Goal: Task Accomplishment & Management: Manage account settings

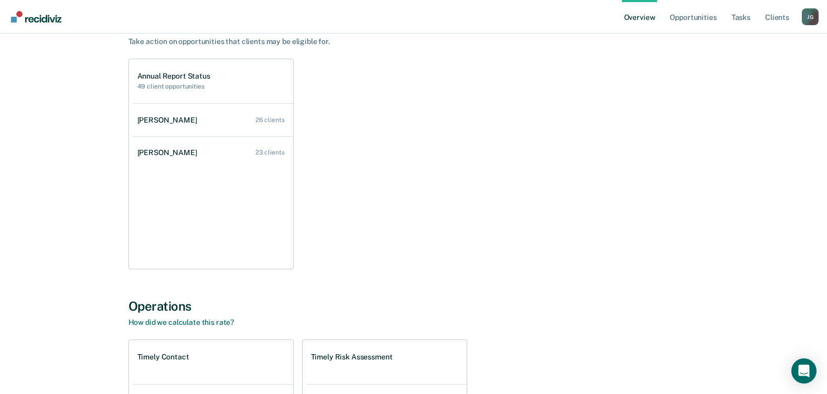
scroll to position [105, 0]
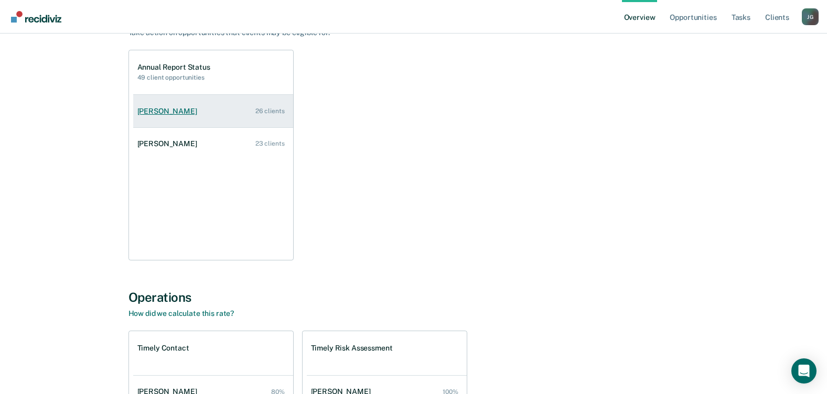
click at [154, 114] on div "[PERSON_NAME]" at bounding box center [169, 111] width 64 height 9
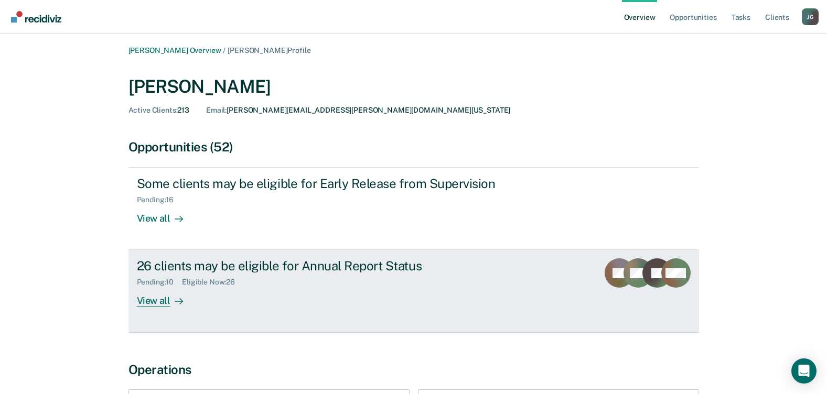
click at [261, 267] on div "26 clients may be eligible for Annual Report Status" at bounding box center [321, 266] width 368 height 15
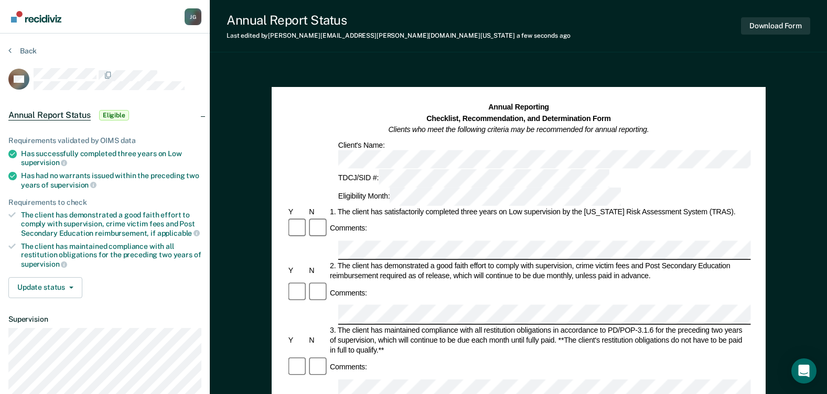
click at [437, 282] on div "Comments:" at bounding box center [518, 293] width 464 height 22
click at [381, 357] on div "Comments:" at bounding box center [518, 368] width 464 height 22
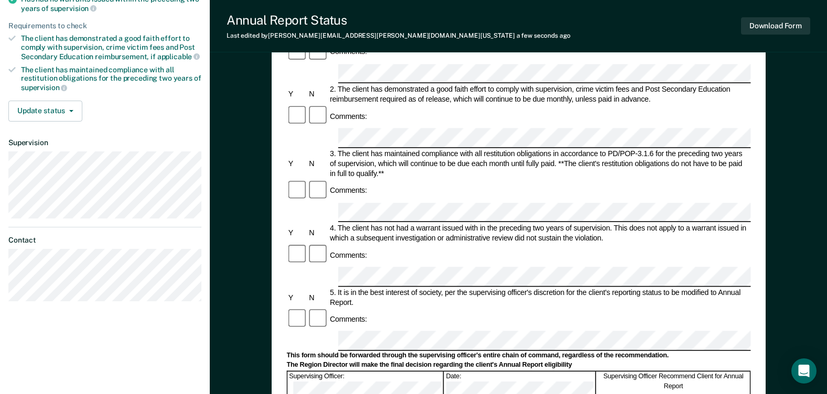
scroll to position [157, 0]
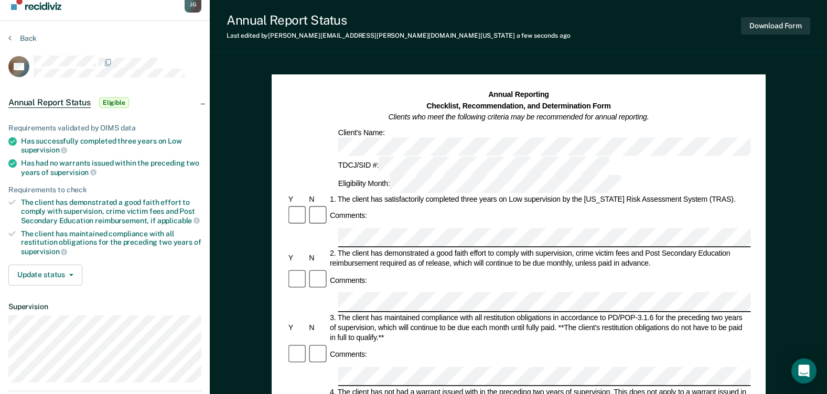
scroll to position [0, 0]
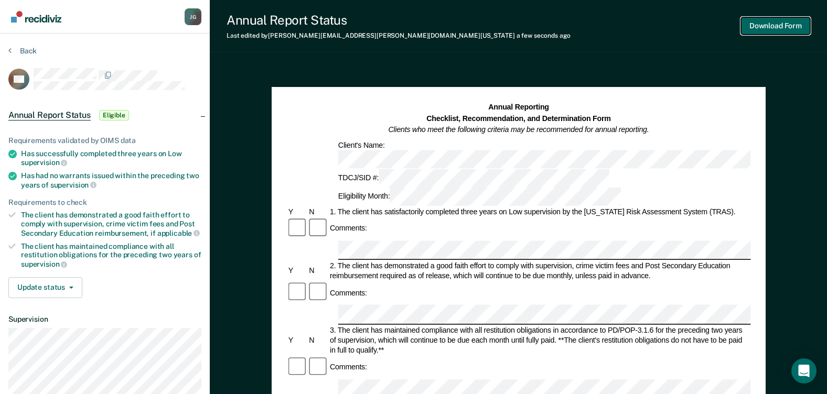
click at [791, 29] on button "Download Form" at bounding box center [775, 25] width 69 height 17
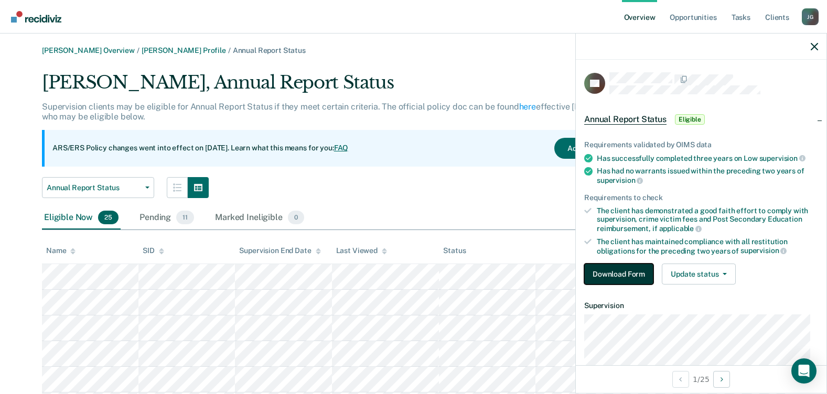
click at [617, 273] on button "Download Form" at bounding box center [618, 274] width 69 height 21
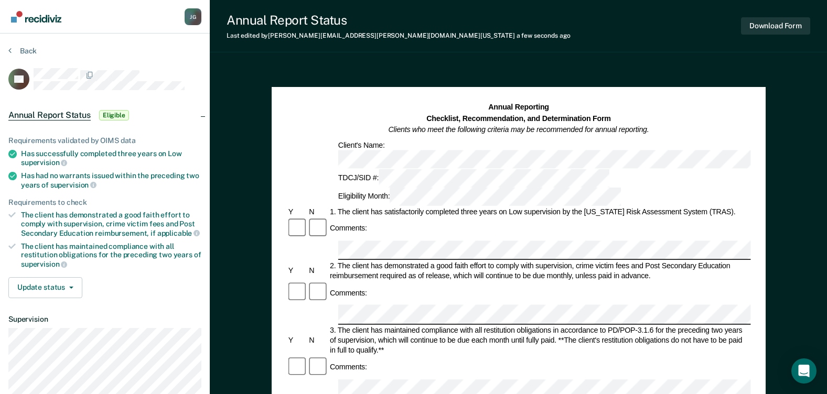
click at [776, 25] on button "Download Form" at bounding box center [775, 25] width 69 height 17
click at [788, 28] on button "Download Form" at bounding box center [775, 25] width 69 height 17
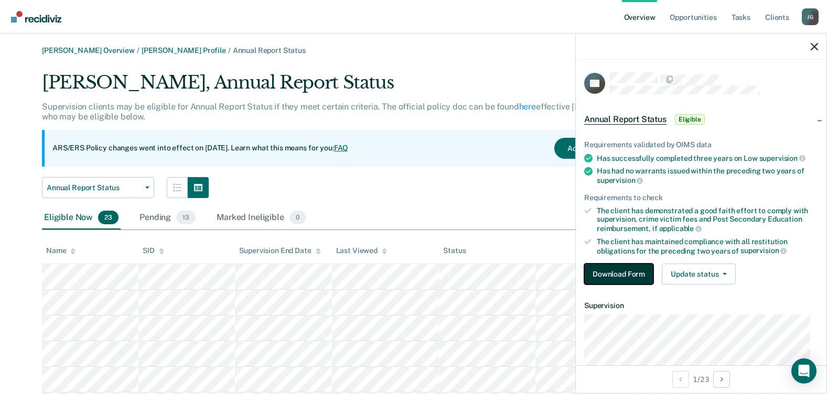
click at [626, 274] on button "Download Form" at bounding box center [618, 274] width 69 height 21
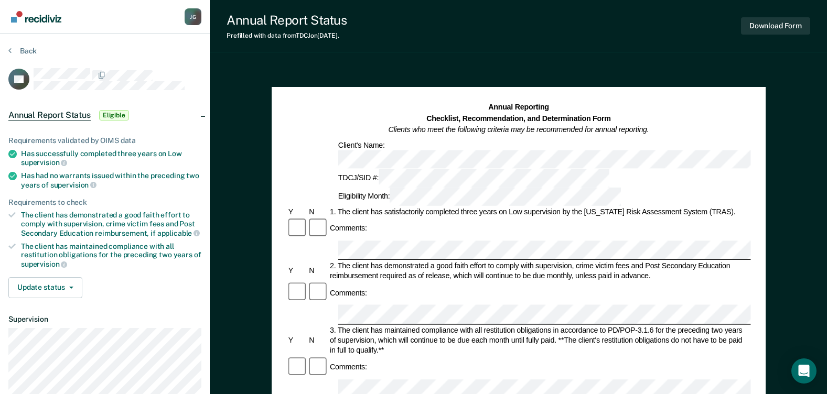
click at [378, 145] on div "Client's Name:" at bounding box center [609, 154] width 547 height 28
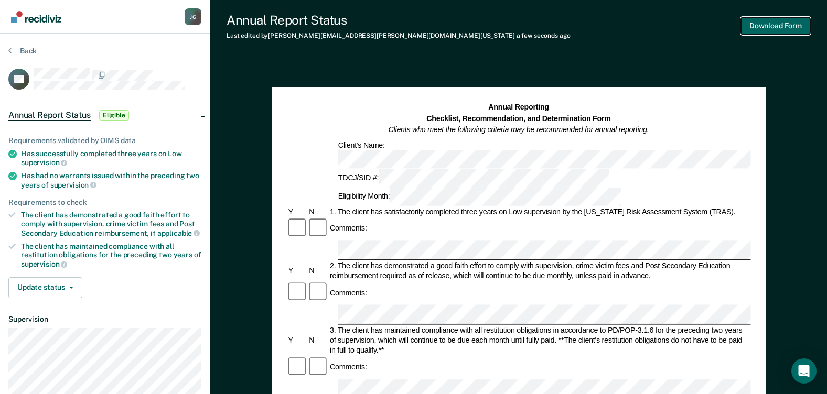
click at [751, 30] on button "Download Form" at bounding box center [775, 25] width 69 height 17
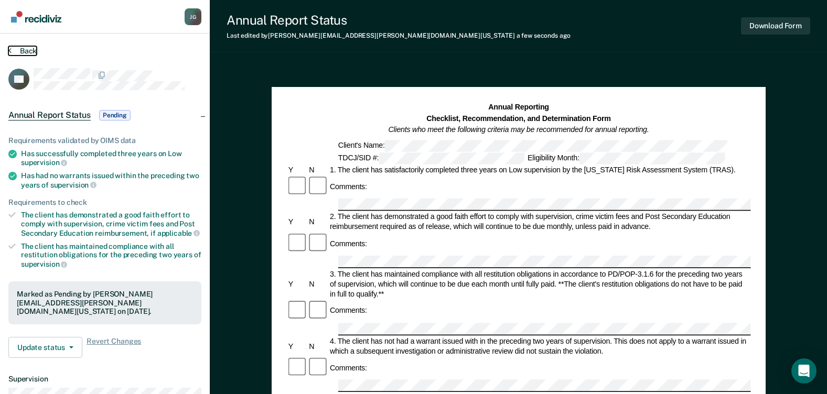
click at [31, 50] on button "Back" at bounding box center [22, 50] width 28 height 9
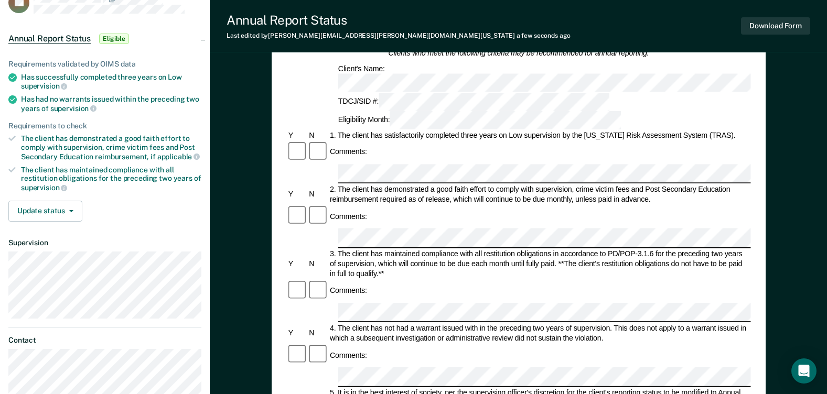
scroll to position [51, 0]
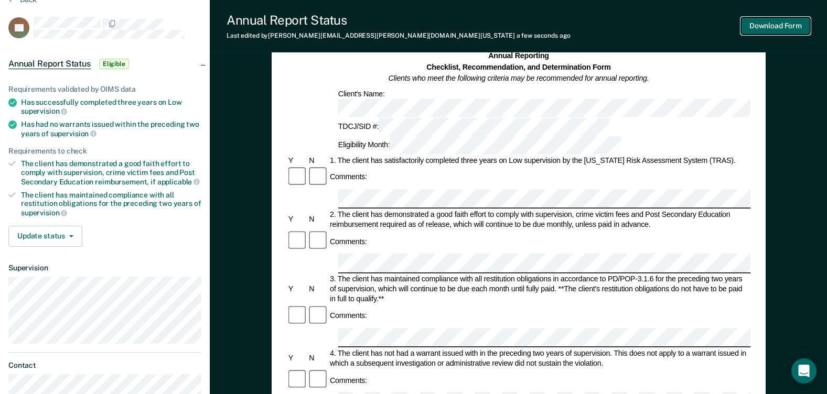
click at [785, 25] on button "Download Form" at bounding box center [775, 25] width 69 height 17
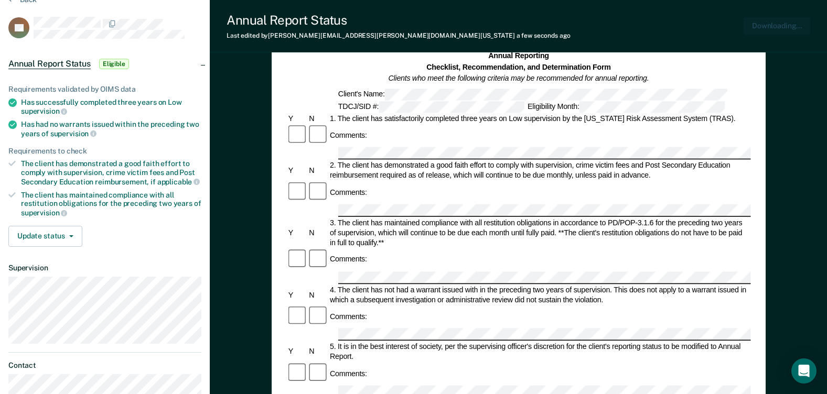
scroll to position [0, 0]
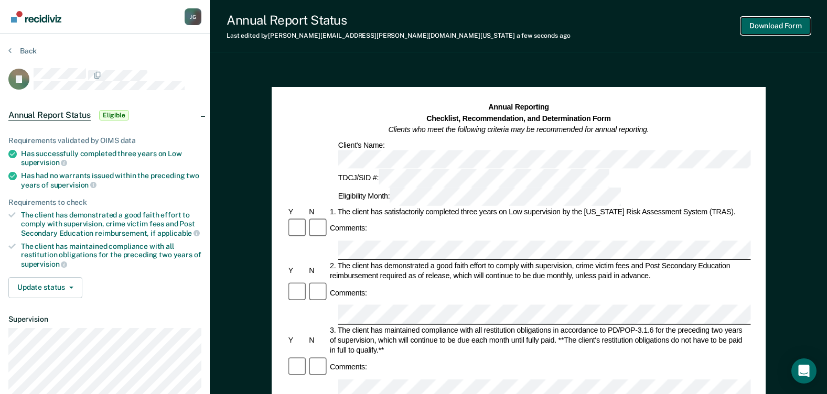
click at [771, 27] on button "Download Form" at bounding box center [775, 25] width 69 height 17
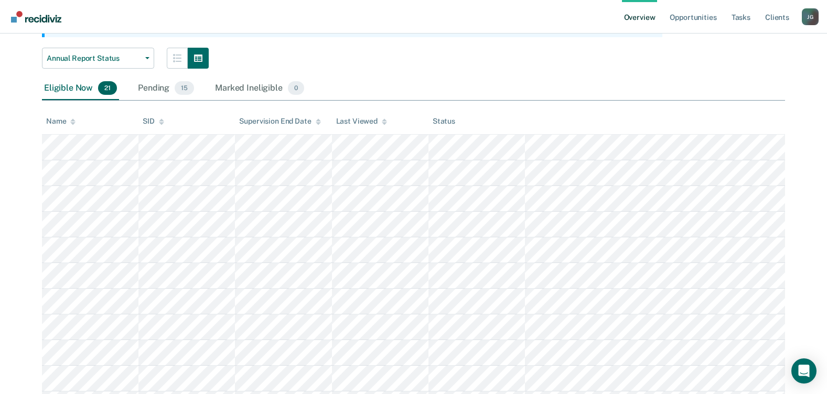
scroll to position [157, 0]
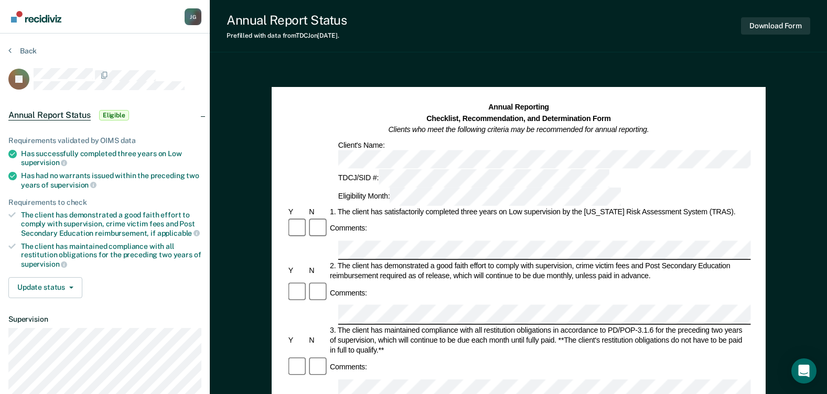
click at [389, 139] on div "Annual Reporting Checklist, Recommendation, and Determination Form Clients who …" at bounding box center [518, 154] width 464 height 104
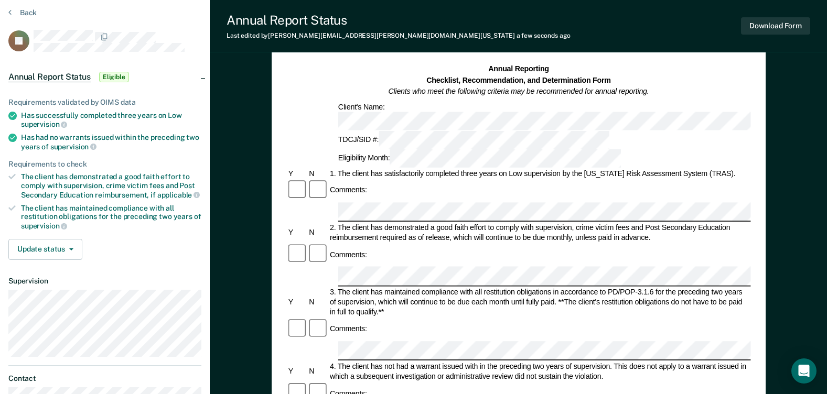
scroll to position [105, 0]
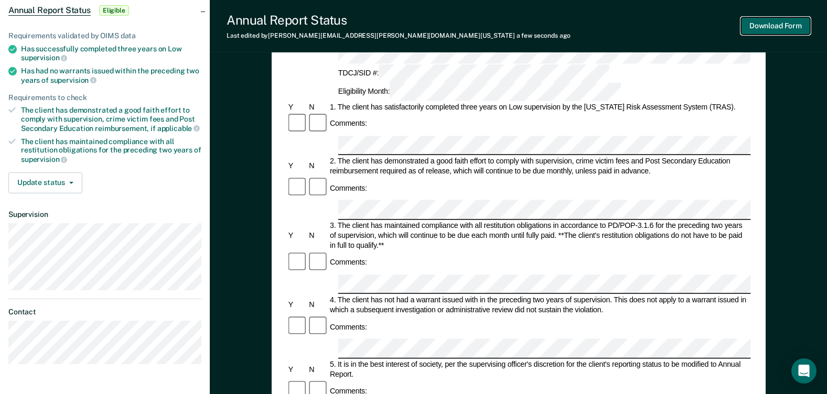
click at [756, 28] on button "Download Form" at bounding box center [775, 25] width 69 height 17
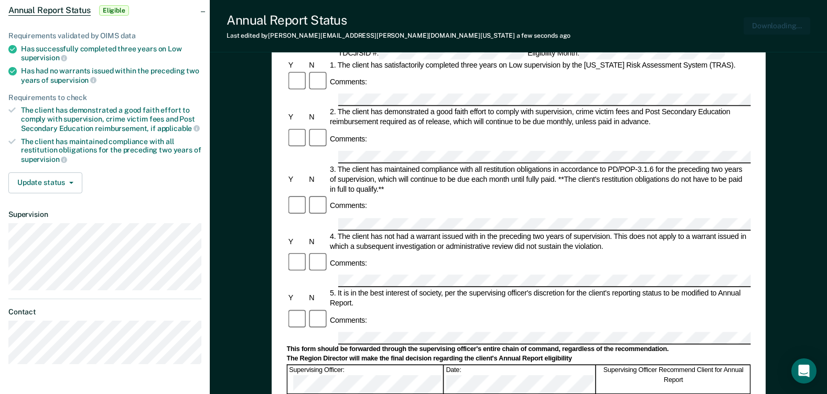
scroll to position [0, 0]
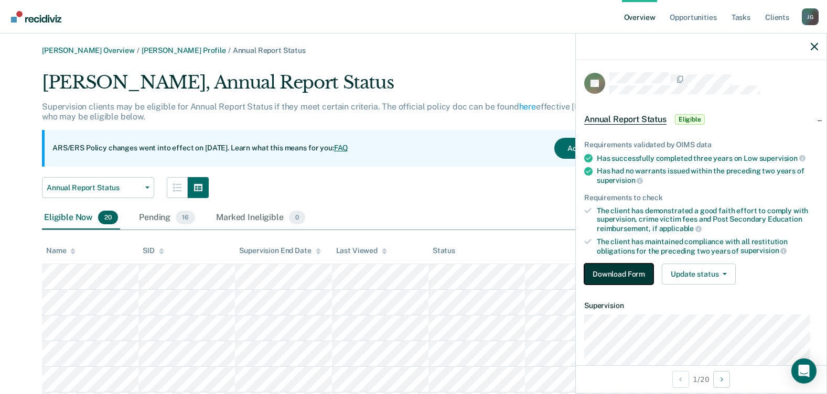
click at [636, 274] on button "Download Form" at bounding box center [618, 274] width 69 height 21
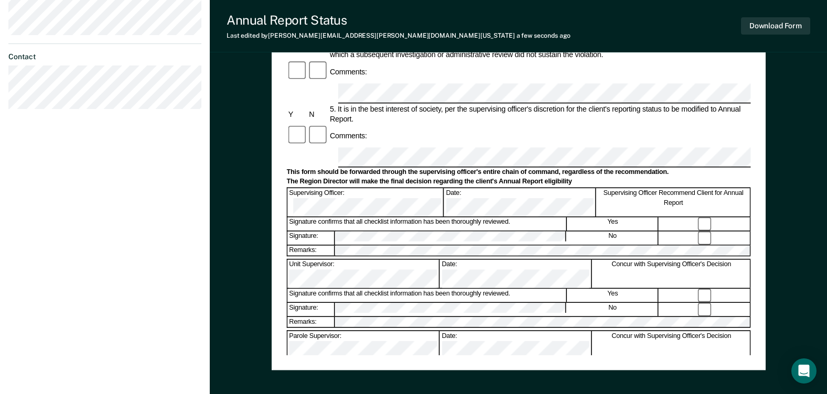
scroll to position [367, 0]
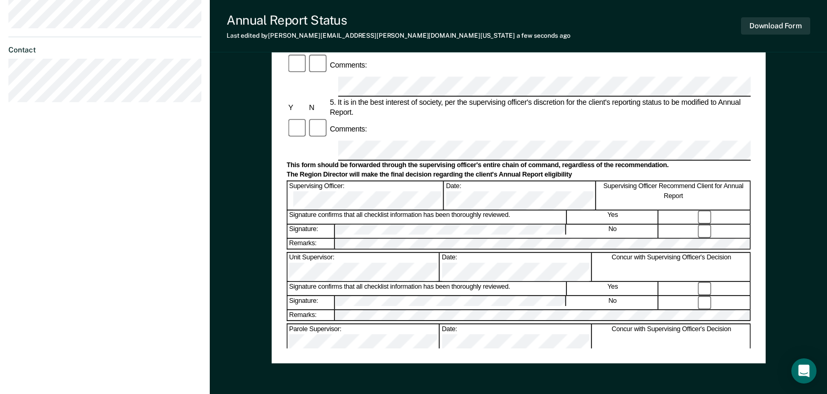
click at [780, 27] on button "Download Form" at bounding box center [775, 25] width 69 height 17
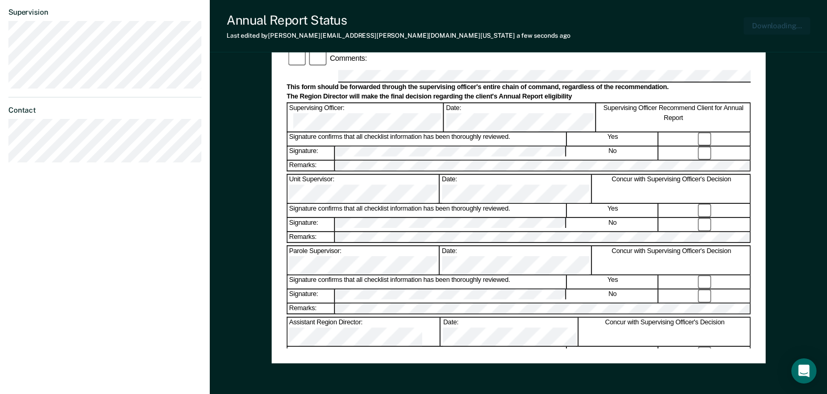
scroll to position [418, 0]
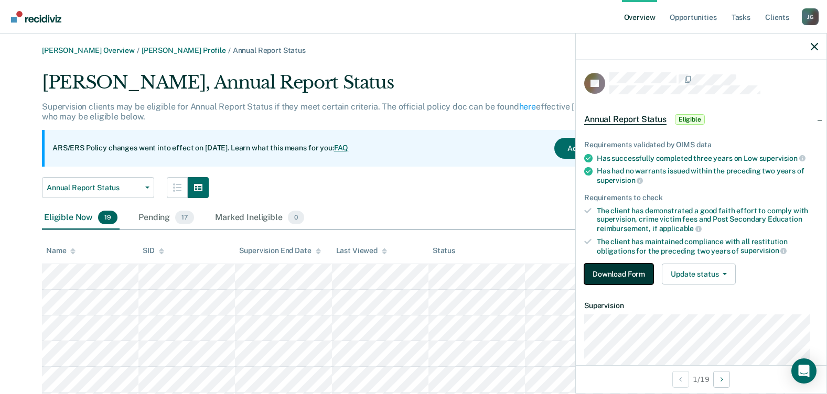
click at [636, 272] on button "Download Form" at bounding box center [618, 274] width 69 height 21
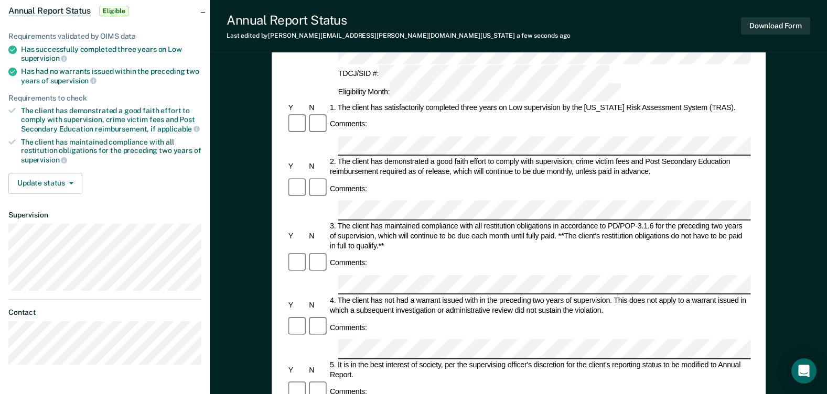
scroll to position [105, 0]
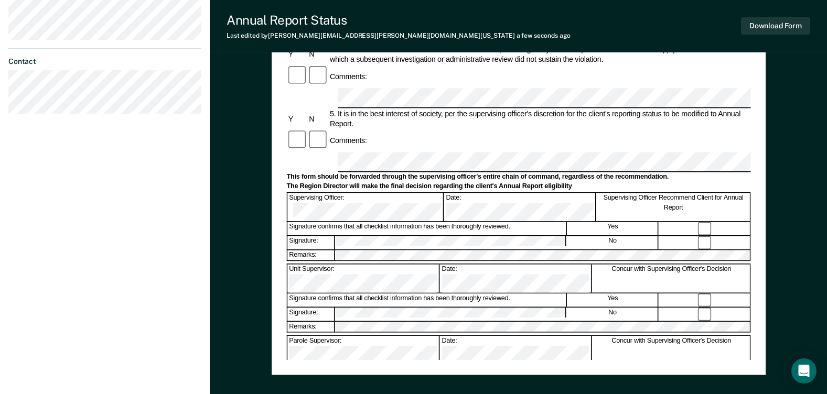
scroll to position [367, 0]
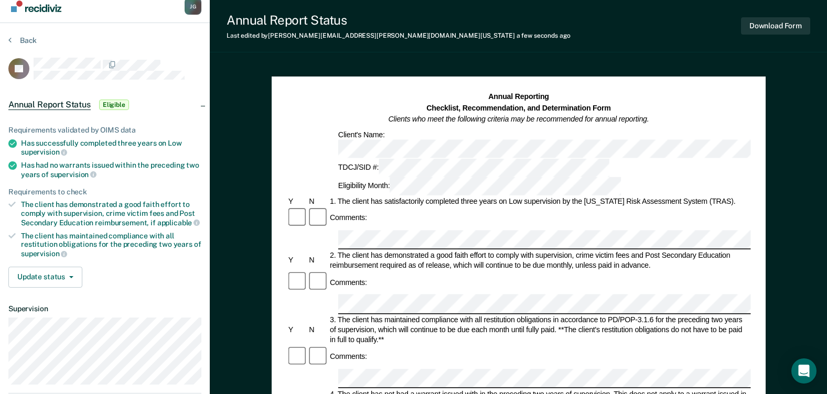
scroll to position [0, 0]
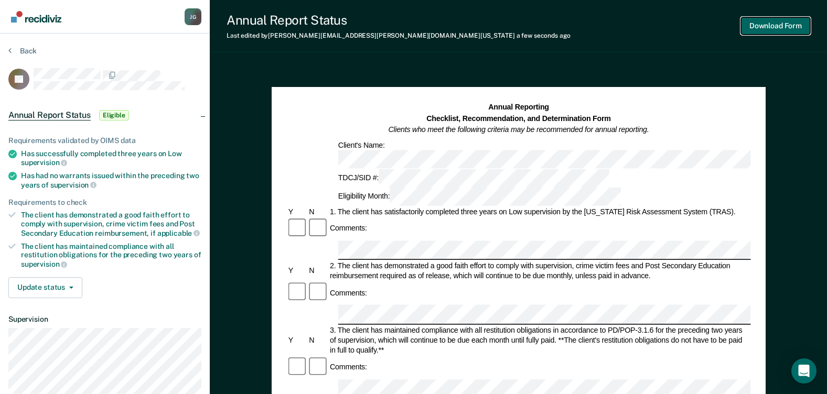
click at [787, 30] on button "Download Form" at bounding box center [775, 25] width 69 height 17
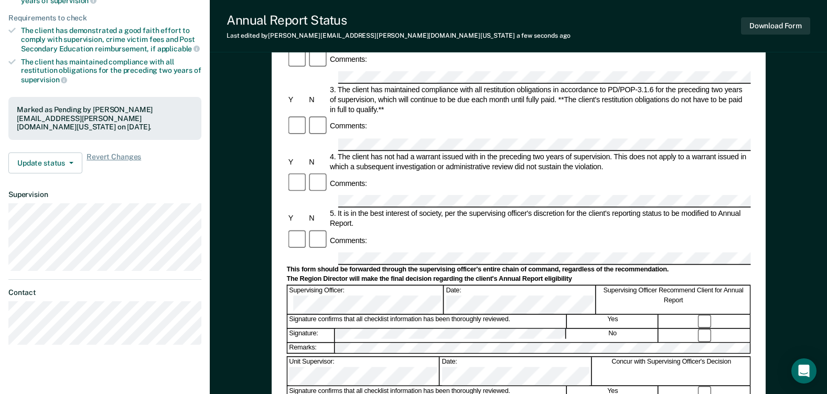
scroll to position [210, 0]
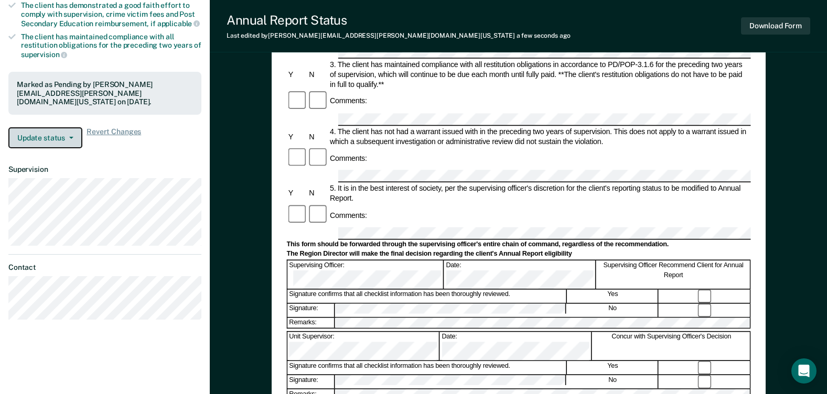
click at [66, 137] on span "button" at bounding box center [69, 138] width 8 height 2
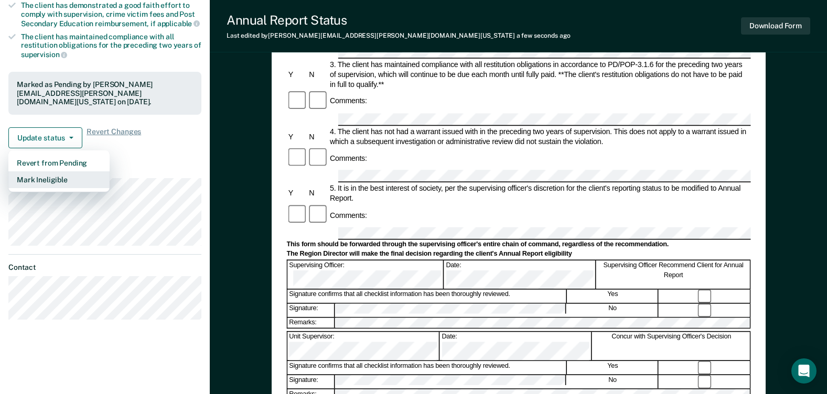
click at [41, 177] on button "Mark Ineligible" at bounding box center [58, 180] width 101 height 17
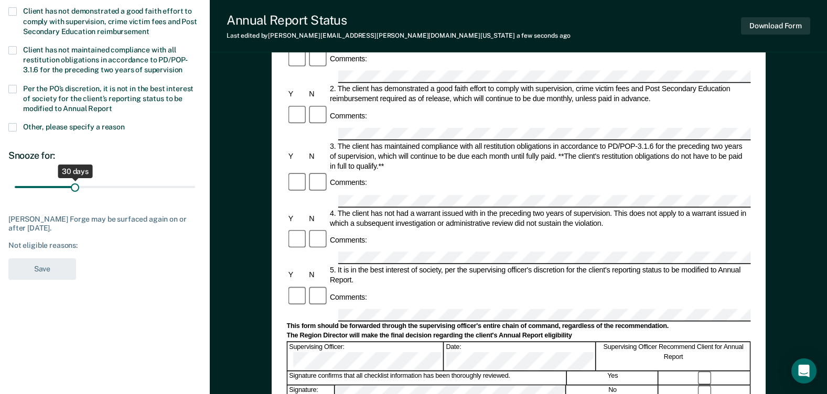
scroll to position [52, 0]
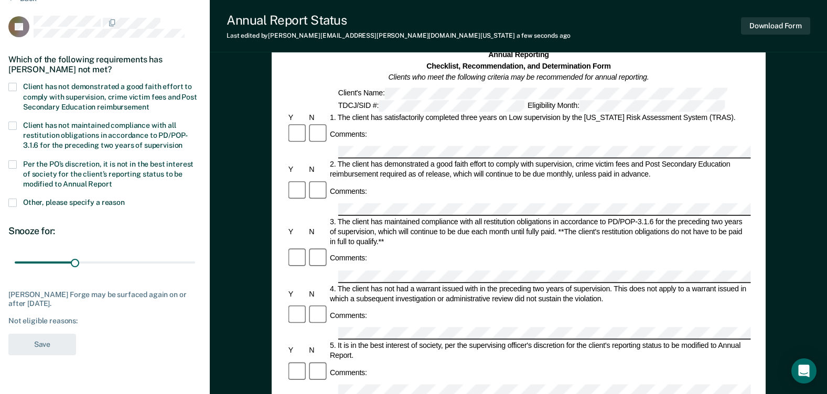
click at [12, 86] on span at bounding box center [12, 87] width 8 height 8
click at [149, 103] on input "Client has not demonstrated a good faith effort to comply with supervision, cri…" at bounding box center [149, 103] width 0 height 0
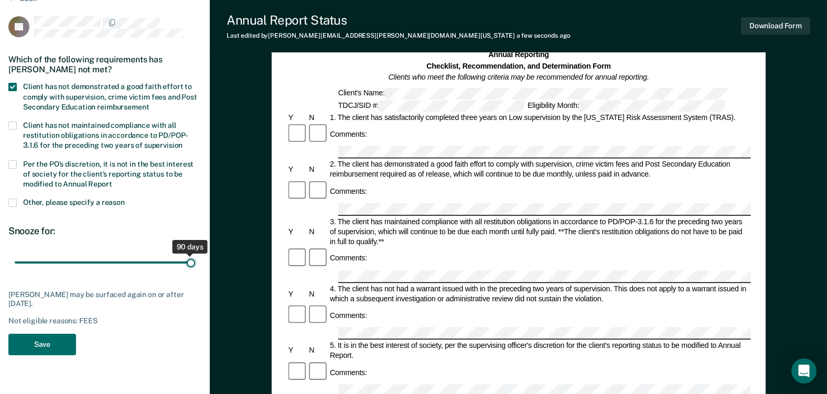
drag, startPoint x: 73, startPoint y: 263, endPoint x: 281, endPoint y: 286, distance: 208.5
type input "90"
click at [195, 272] on input "range" at bounding box center [105, 263] width 180 height 18
click at [46, 347] on button "Save" at bounding box center [42, 345] width 68 height 22
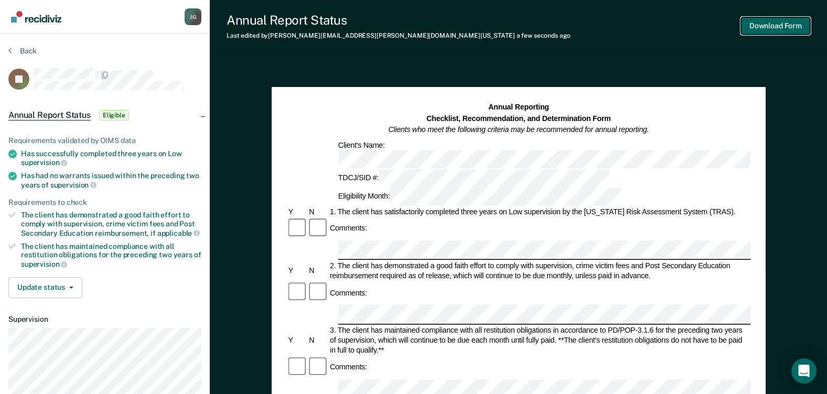
click at [770, 23] on button "Download Form" at bounding box center [775, 25] width 69 height 17
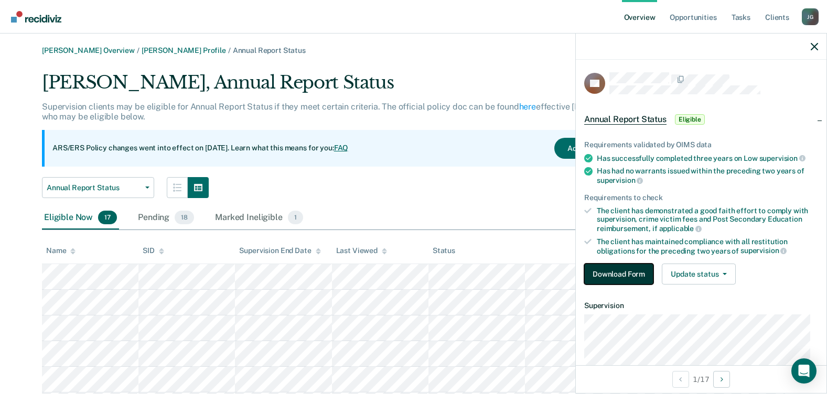
click at [636, 277] on button "Download Form" at bounding box center [618, 274] width 69 height 21
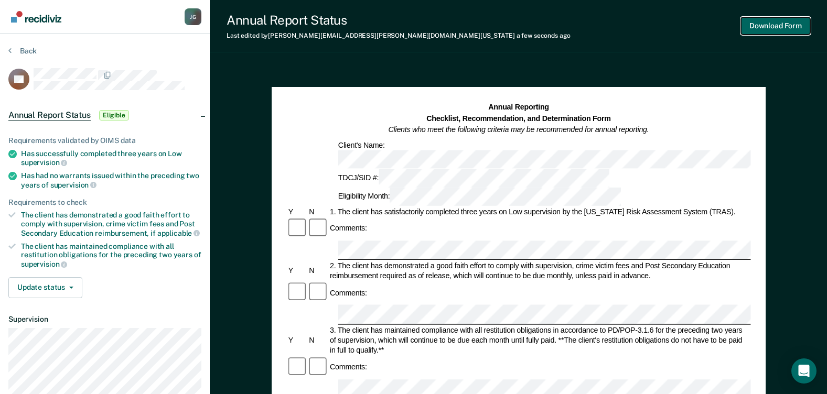
click at [762, 31] on button "Download Form" at bounding box center [775, 25] width 69 height 17
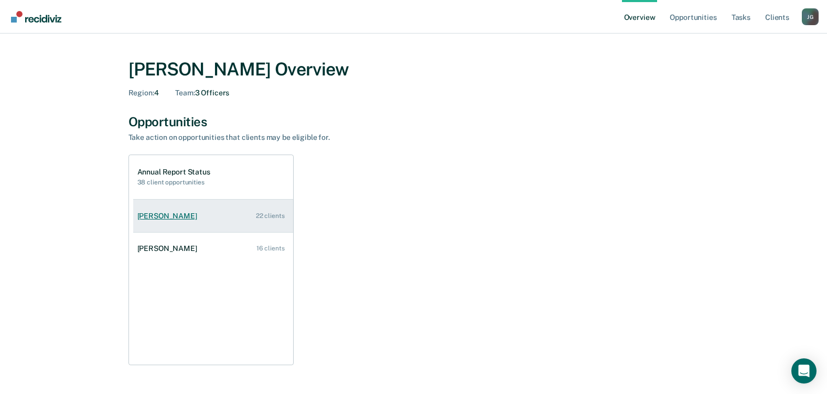
click at [189, 218] on div "[PERSON_NAME]" at bounding box center [169, 216] width 64 height 9
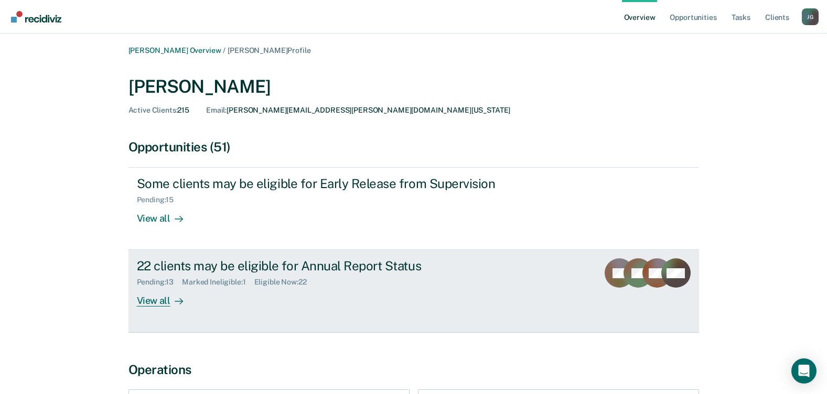
click at [148, 300] on div "View all" at bounding box center [166, 297] width 59 height 20
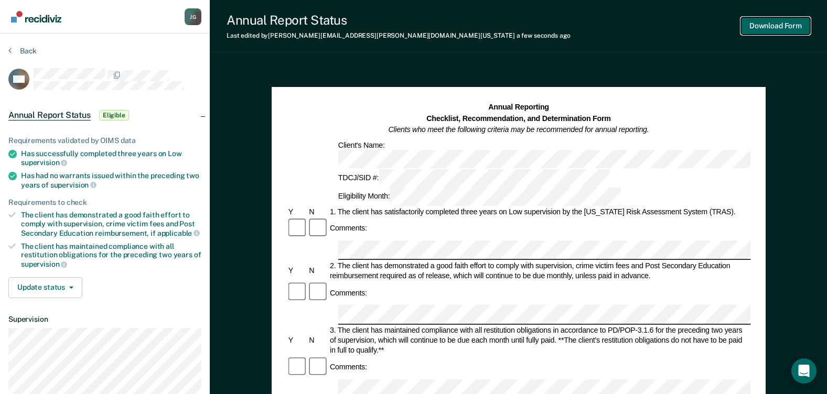
click at [787, 25] on button "Download Form" at bounding box center [775, 25] width 69 height 17
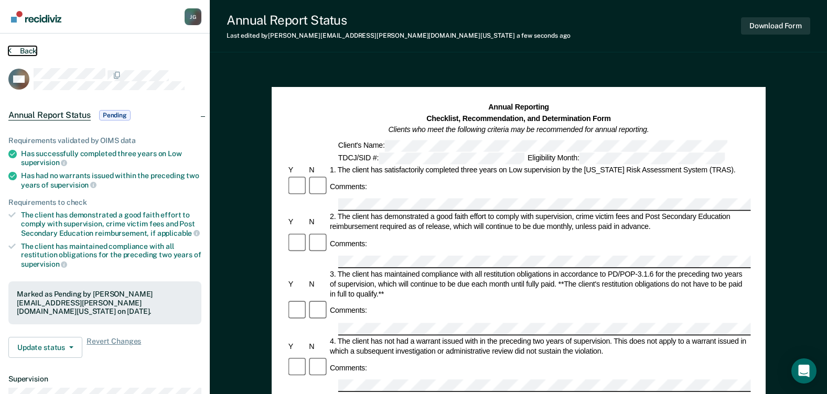
click at [12, 52] on button "Back" at bounding box center [22, 50] width 28 height 9
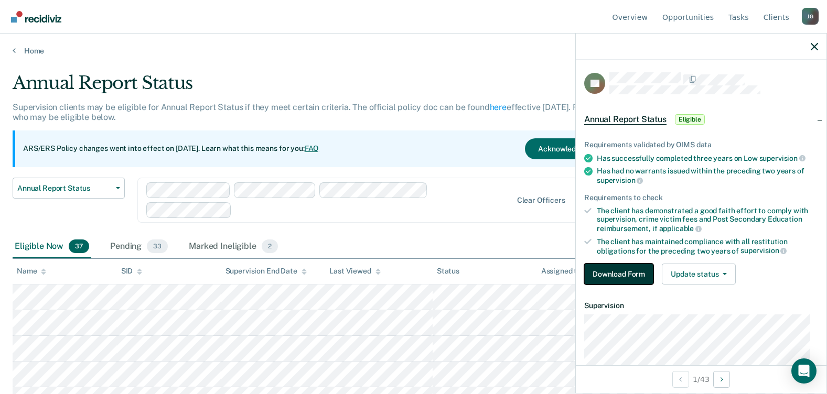
click at [632, 272] on button "Download Form" at bounding box center [618, 274] width 69 height 21
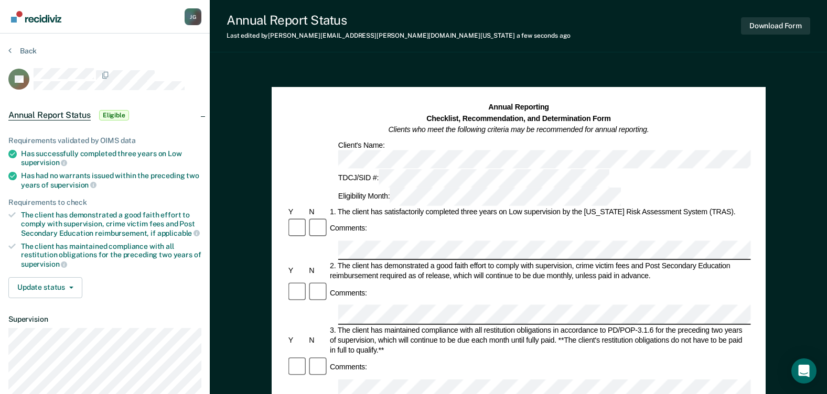
click at [445, 357] on div "Comments:" at bounding box center [518, 368] width 464 height 22
click at [770, 28] on button "Download Form" at bounding box center [775, 25] width 69 height 17
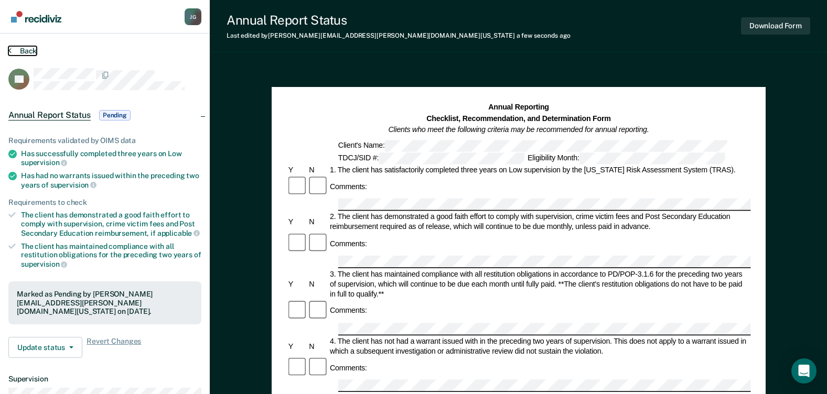
click at [20, 51] on button "Back" at bounding box center [22, 50] width 28 height 9
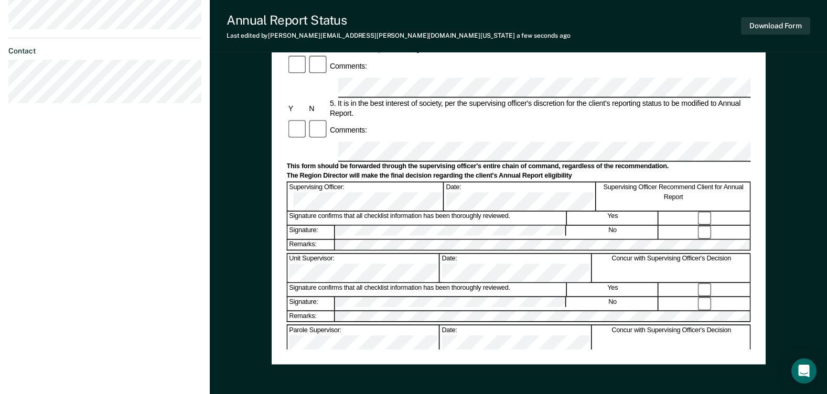
scroll to position [367, 0]
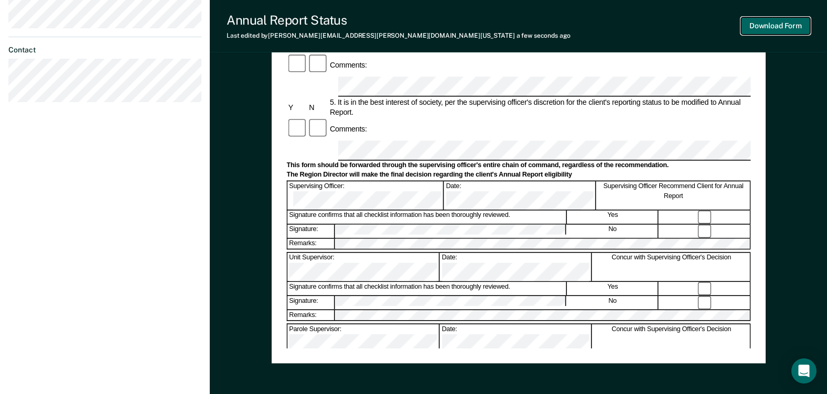
click at [777, 22] on button "Download Form" at bounding box center [775, 25] width 69 height 17
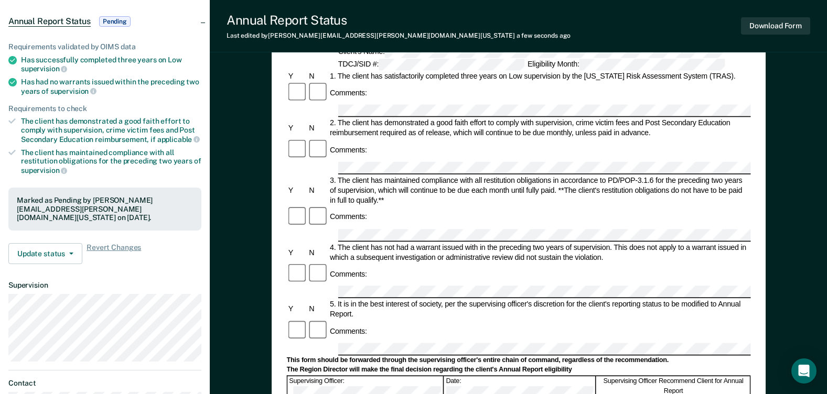
scroll to position [0, 0]
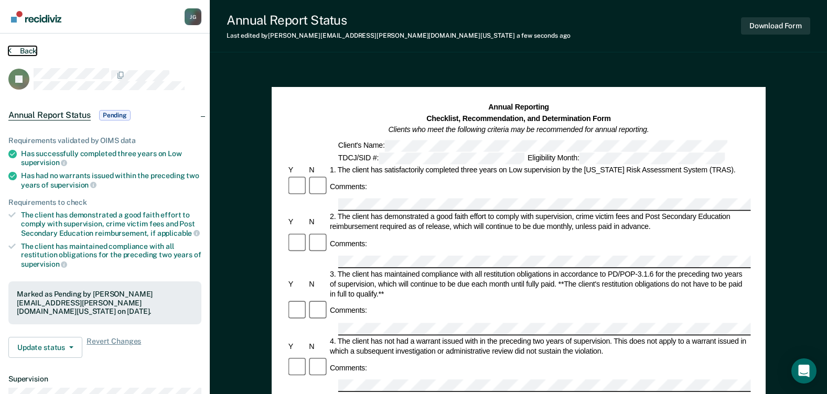
click at [19, 54] on button "Back" at bounding box center [22, 50] width 28 height 9
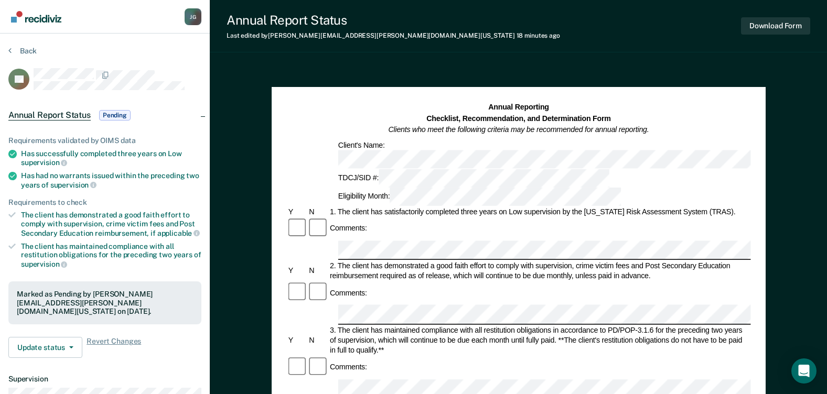
click at [29, 10] on link "Go to Recidiviz Home" at bounding box center [36, 16] width 56 height 33
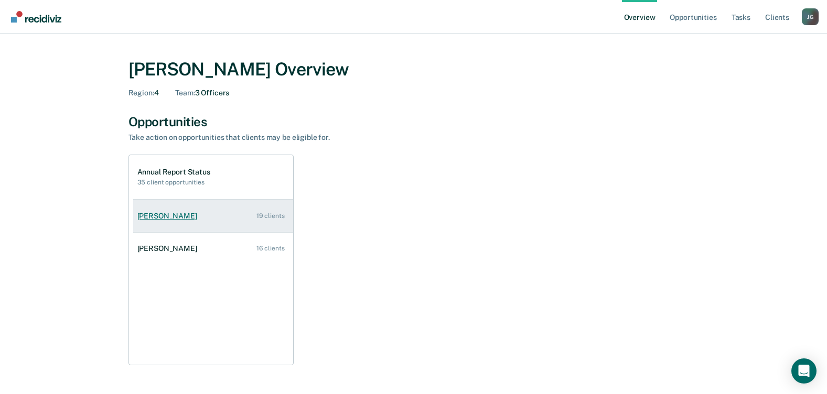
click at [170, 212] on div "[PERSON_NAME]" at bounding box center [169, 216] width 64 height 9
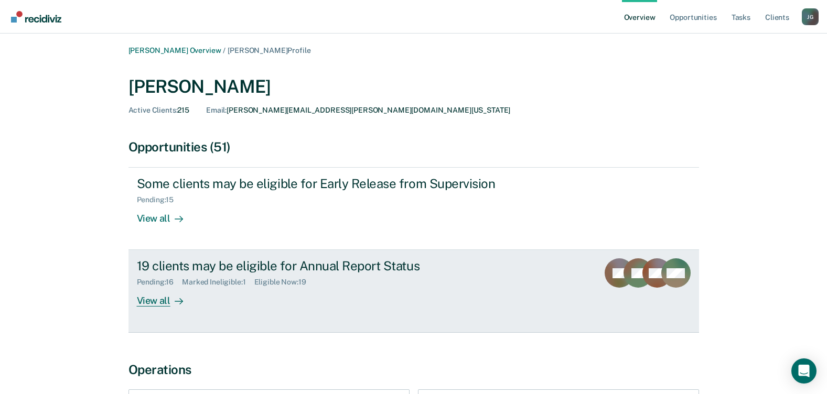
click at [163, 299] on div "View all" at bounding box center [166, 297] width 59 height 20
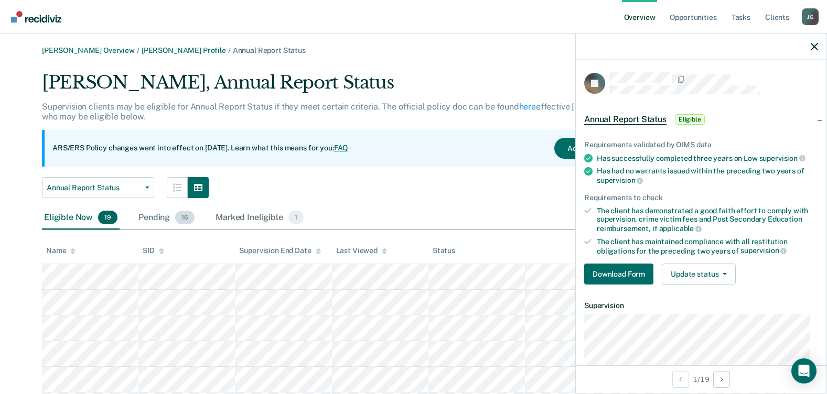
click at [173, 219] on div "Pending 16" at bounding box center [166, 218] width 60 height 23
click at [76, 220] on div "Eligible Now 19" at bounding box center [81, 218] width 78 height 23
click at [623, 275] on button "Download Form" at bounding box center [618, 274] width 69 height 21
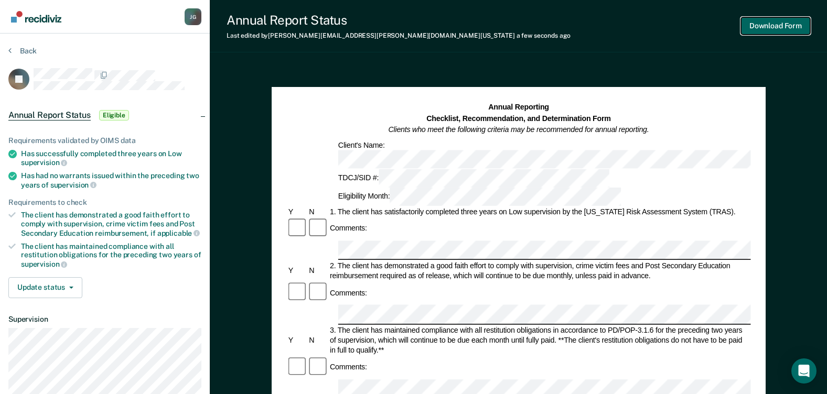
click at [768, 23] on button "Download Form" at bounding box center [775, 25] width 69 height 17
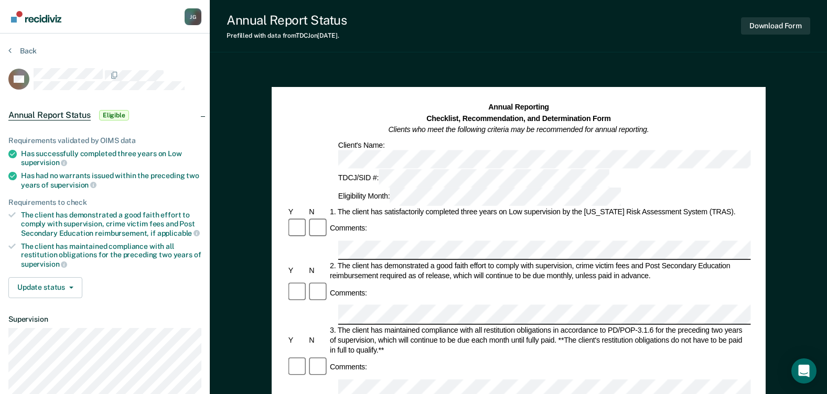
click at [379, 148] on div "Client's Name:" at bounding box center [609, 154] width 547 height 28
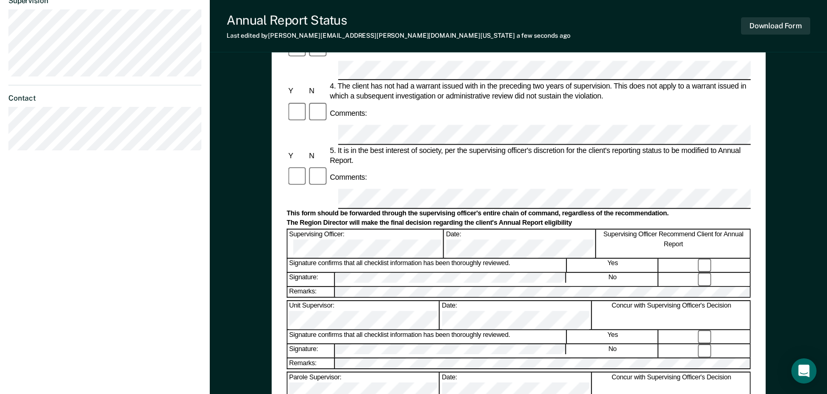
scroll to position [419, 0]
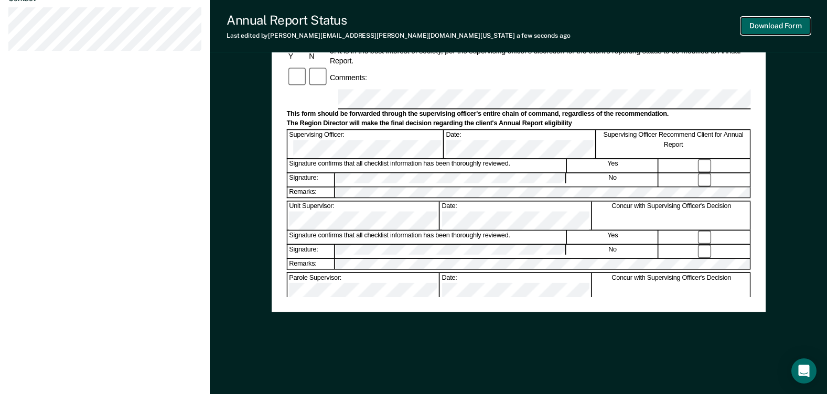
click at [785, 27] on button "Download Form" at bounding box center [775, 25] width 69 height 17
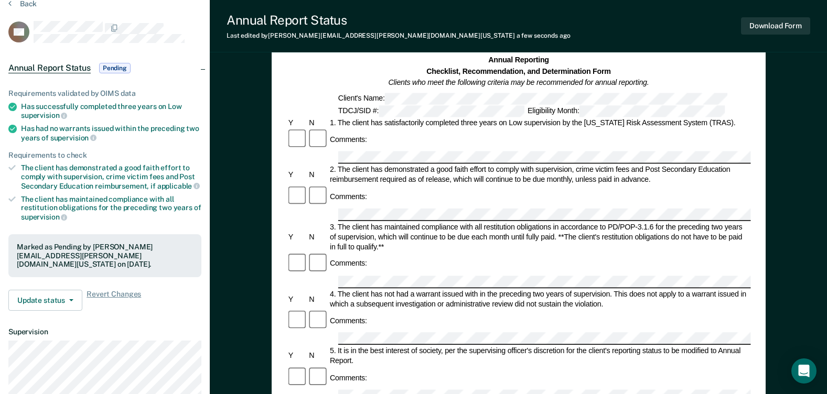
scroll to position [0, 0]
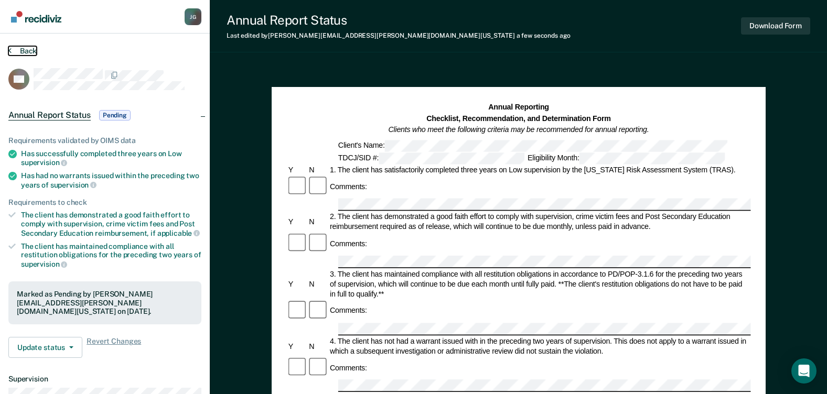
click at [26, 51] on button "Back" at bounding box center [22, 50] width 28 height 9
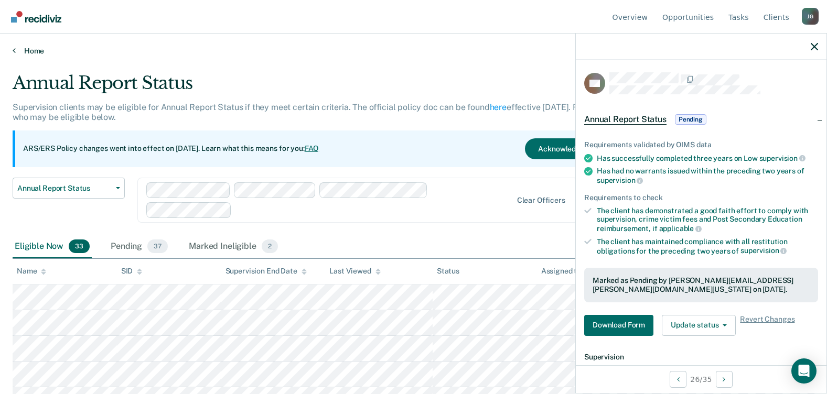
click at [34, 52] on link "Home" at bounding box center [414, 50] width 802 height 9
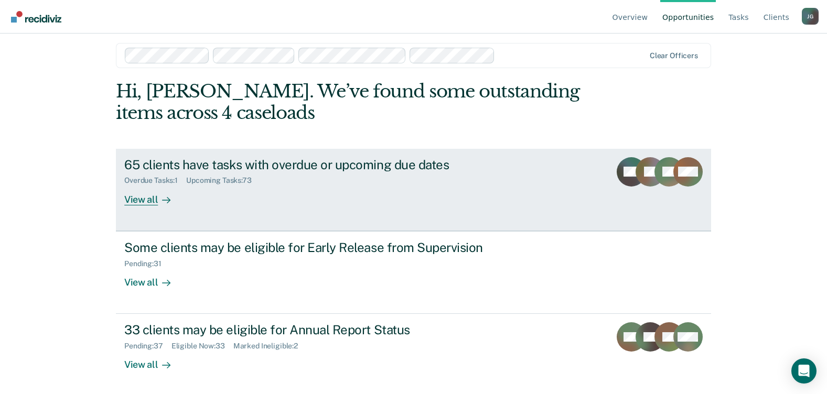
scroll to position [9, 0]
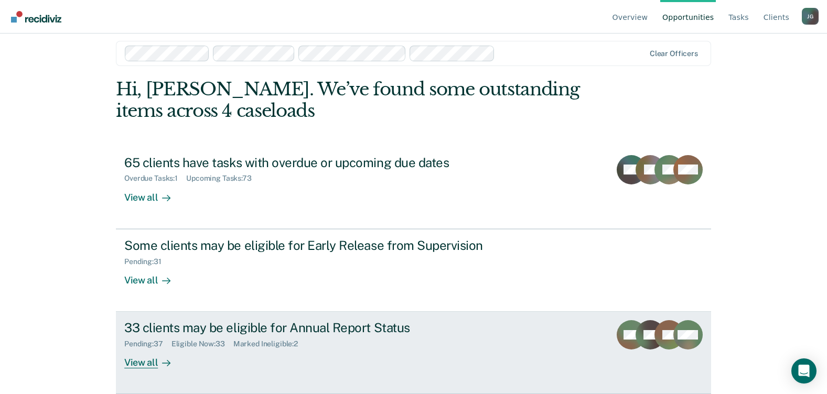
click at [302, 329] on div "33 clients may be eligible for Annual Report Status" at bounding box center [308, 328] width 368 height 15
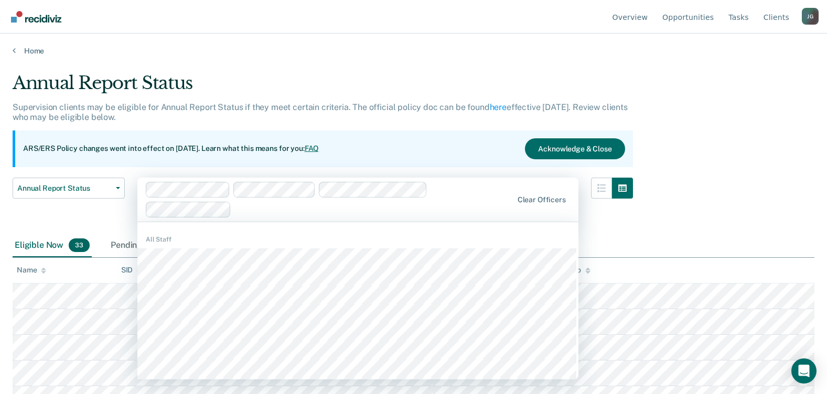
click at [348, 134] on div "ARS/ERS Policy changes went into effect on July 21, 2025. Learn what this means…" at bounding box center [323, 149] width 621 height 37
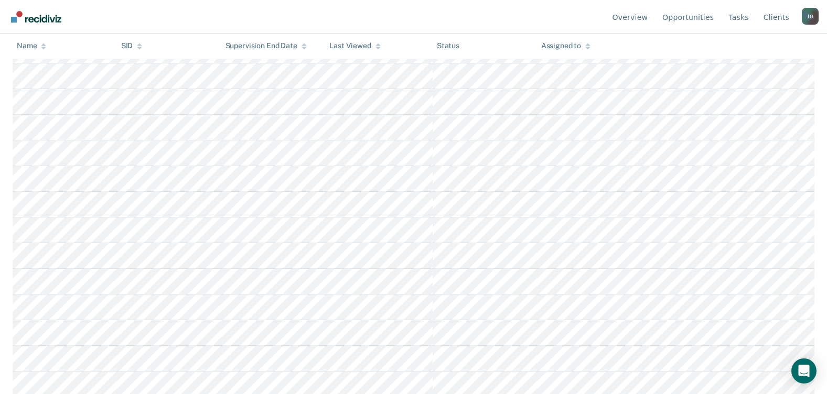
scroll to position [737, 0]
click at [44, 24] on link "Go to Recidiviz Home" at bounding box center [36, 16] width 56 height 33
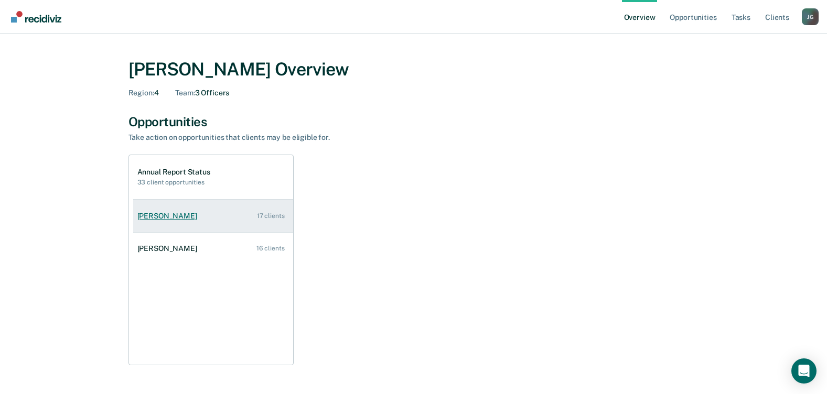
click at [170, 218] on div "[PERSON_NAME]" at bounding box center [169, 216] width 64 height 9
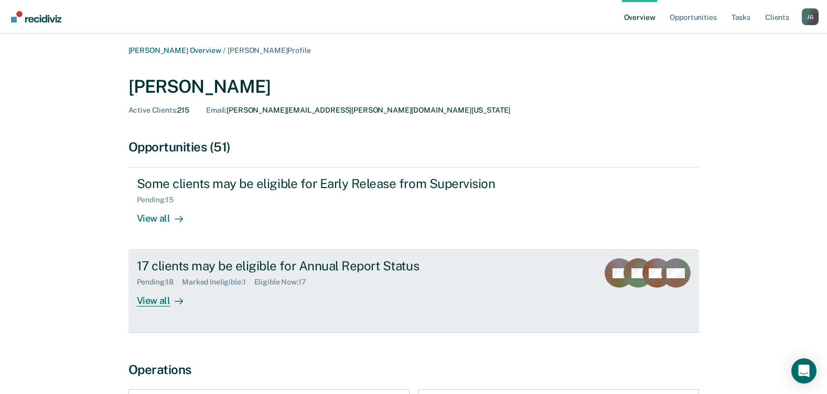
click at [227, 263] on div "17 clients may be eligible for Annual Report Status" at bounding box center [321, 266] width 368 height 15
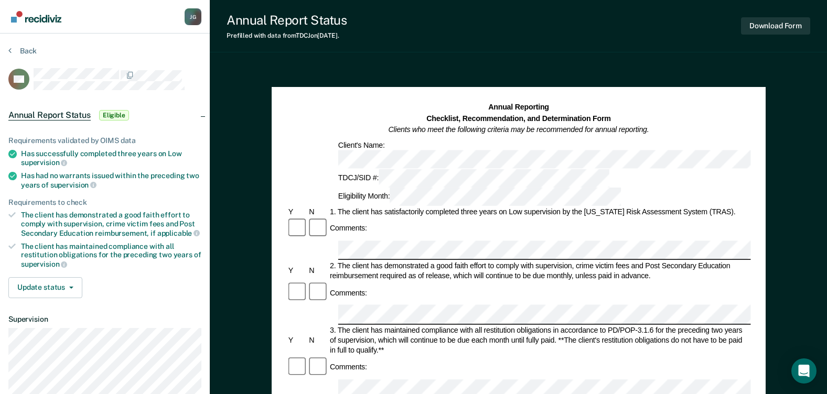
drag, startPoint x: 383, startPoint y: 142, endPoint x: 429, endPoint y: 127, distance: 48.1
click at [429, 127] on em "Clients who meet the following criteria may be recommended for annual reporting." at bounding box center [518, 129] width 261 height 8
click at [456, 282] on div "Comments:" at bounding box center [518, 293] width 464 height 22
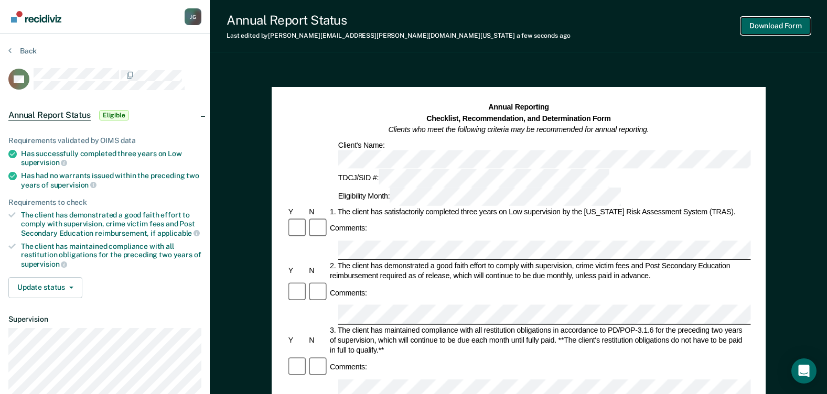
click at [797, 22] on button "Download Form" at bounding box center [775, 25] width 69 height 17
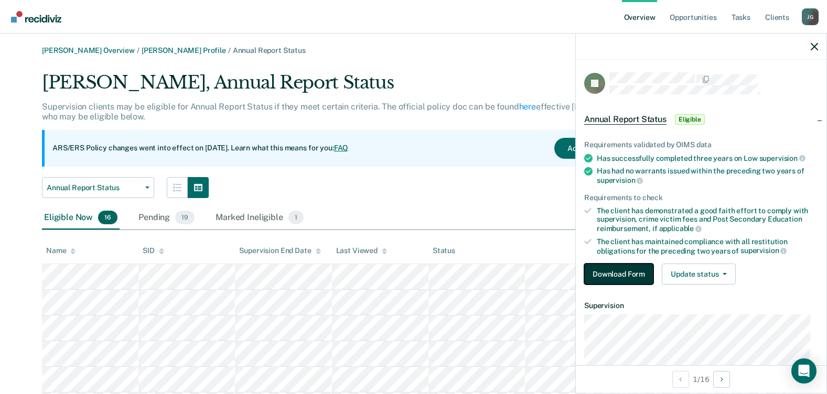
click at [601, 275] on button "Download Form" at bounding box center [618, 274] width 69 height 21
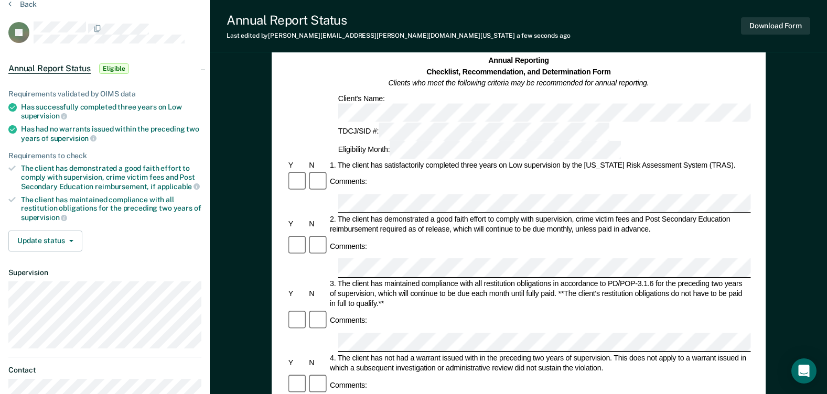
scroll to position [105, 0]
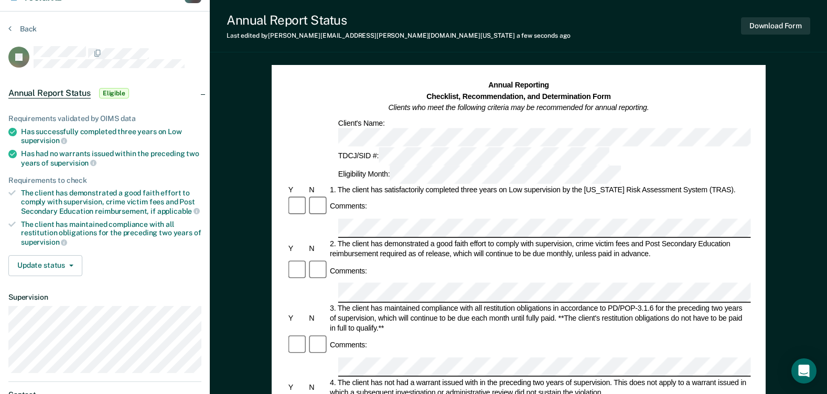
scroll to position [0, 0]
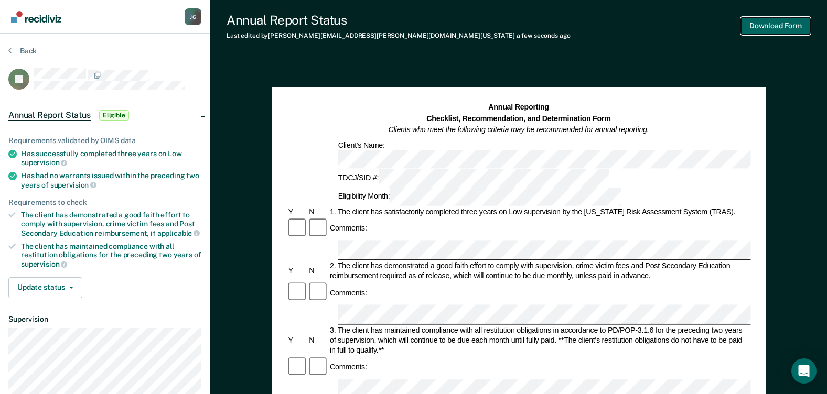
click at [770, 28] on button "Download Form" at bounding box center [775, 25] width 69 height 17
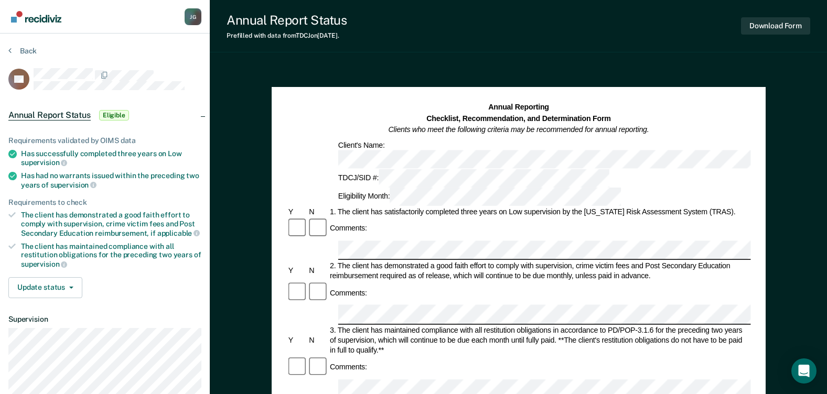
click at [377, 142] on div "Client's Name:" at bounding box center [609, 154] width 547 height 28
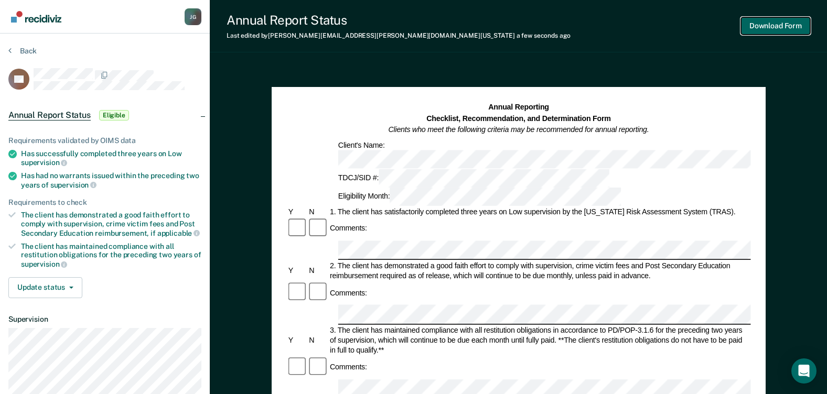
click at [790, 30] on button "Download Form" at bounding box center [775, 25] width 69 height 17
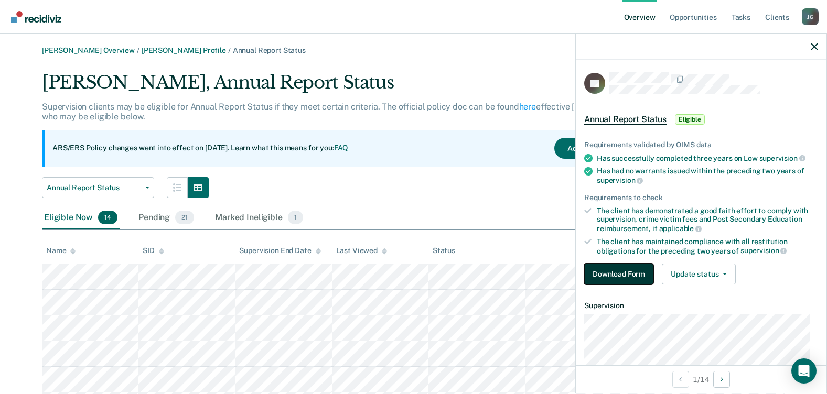
click at [633, 271] on button "Download Form" at bounding box center [618, 274] width 69 height 21
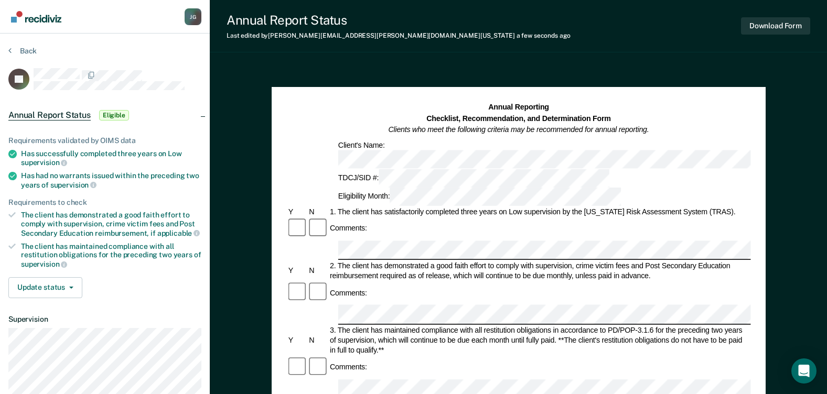
click at [475, 282] on div "Comments:" at bounding box center [518, 293] width 464 height 22
click at [493, 282] on div "Comments:" at bounding box center [518, 293] width 464 height 22
click at [313, 282] on div at bounding box center [317, 293] width 21 height 22
click at [774, 25] on button "Download Form" at bounding box center [775, 25] width 69 height 17
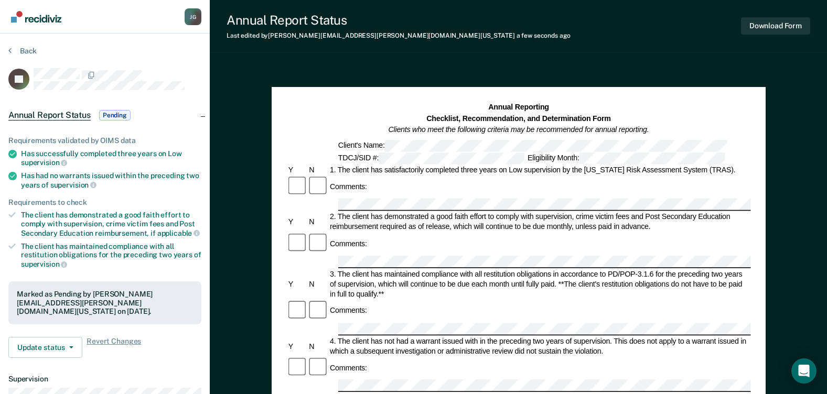
click at [28, 22] on img "Go to Recidiviz Home" at bounding box center [36, 17] width 50 height 12
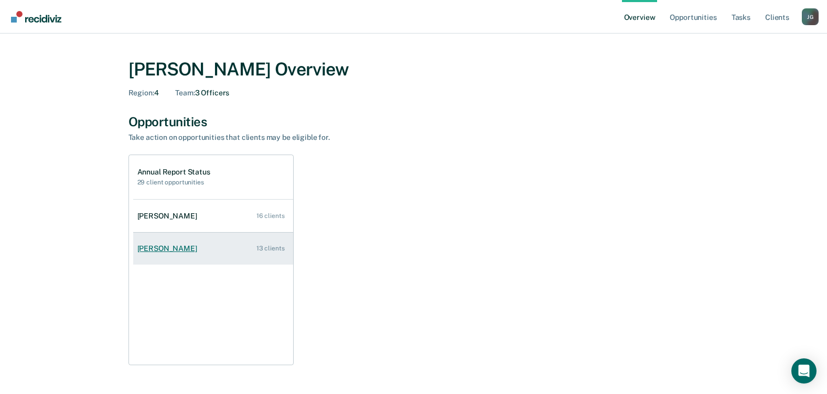
click at [169, 249] on div "Hugo Torres-Salazar" at bounding box center [169, 248] width 64 height 9
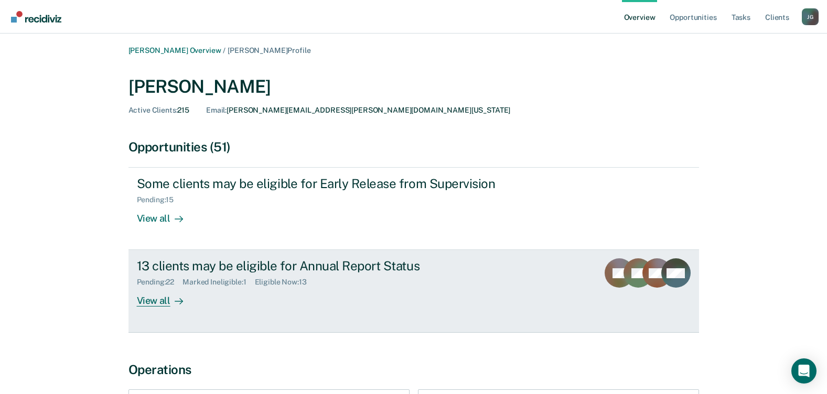
click at [172, 271] on div "13 clients may be eligible for Annual Report Status" at bounding box center [321, 266] width 368 height 15
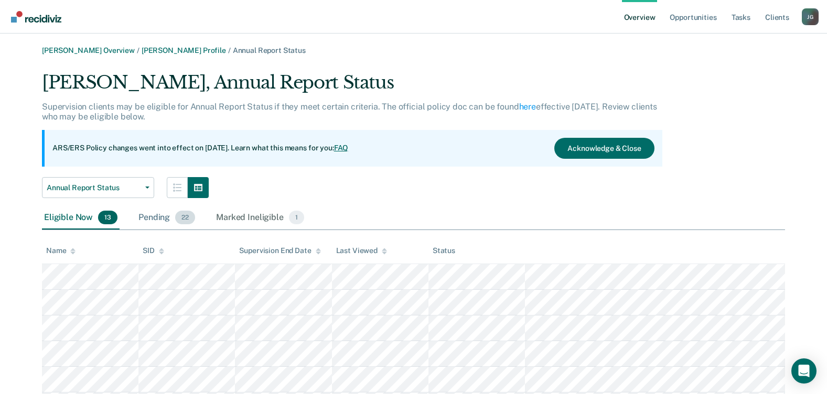
click at [150, 220] on div "Pending 22" at bounding box center [166, 218] width 61 height 23
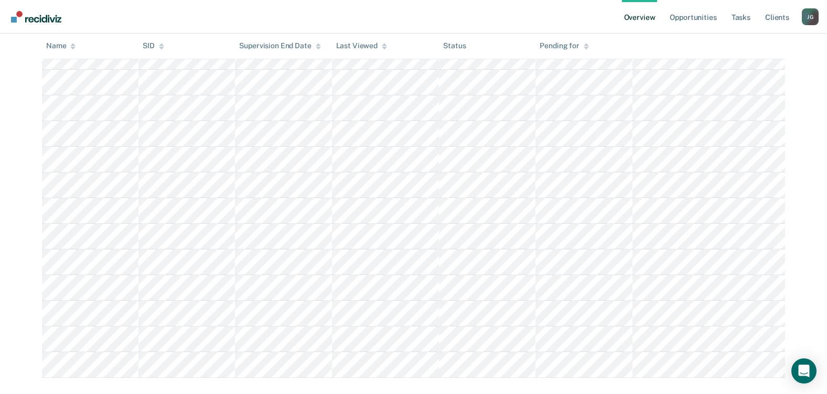
scroll to position [485, 0]
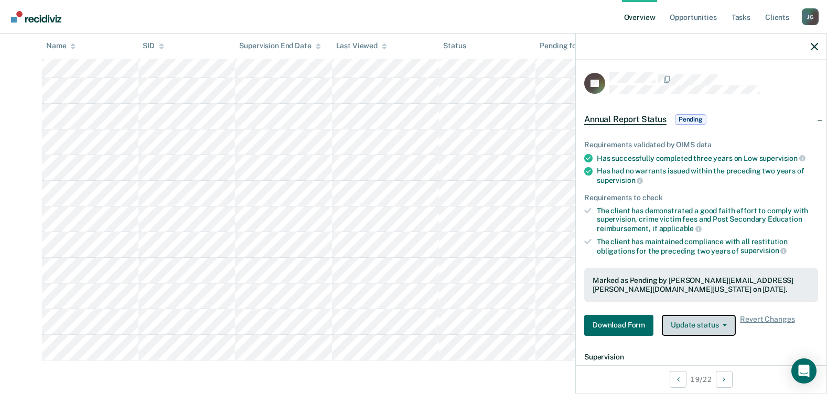
click at [718, 316] on button "Update status" at bounding box center [699, 325] width 74 height 21
click at [691, 322] on button "Update status" at bounding box center [699, 325] width 74 height 21
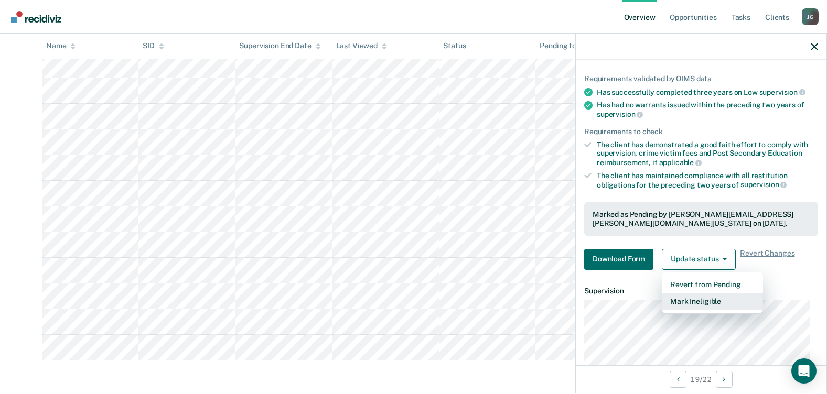
scroll to position [105, 0]
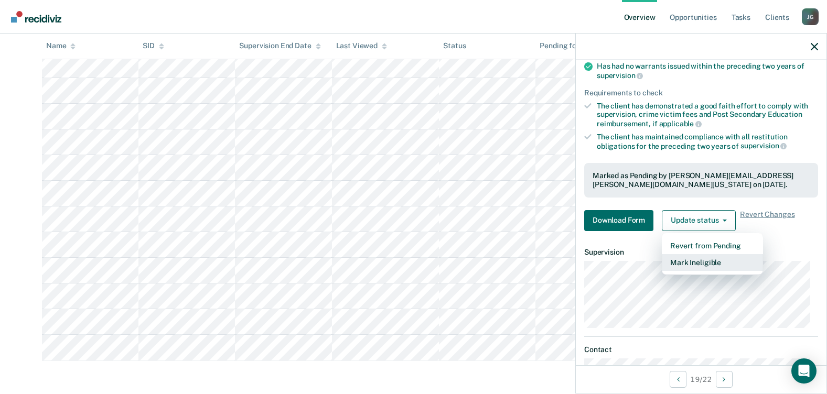
click at [677, 261] on button "Mark Ineligible" at bounding box center [712, 262] width 101 height 17
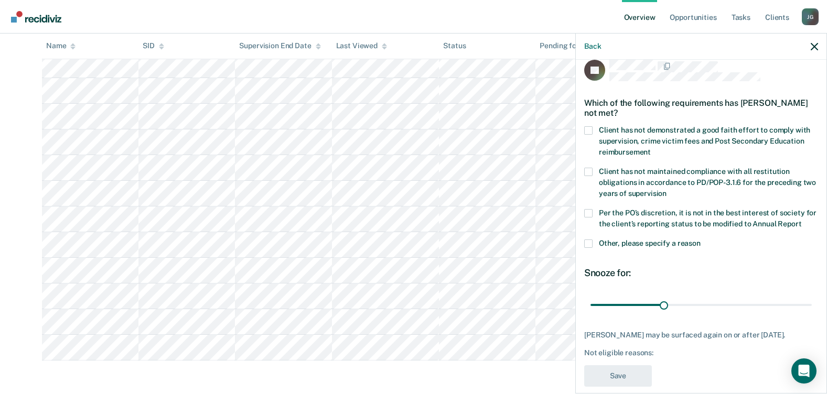
scroll to position [0, 0]
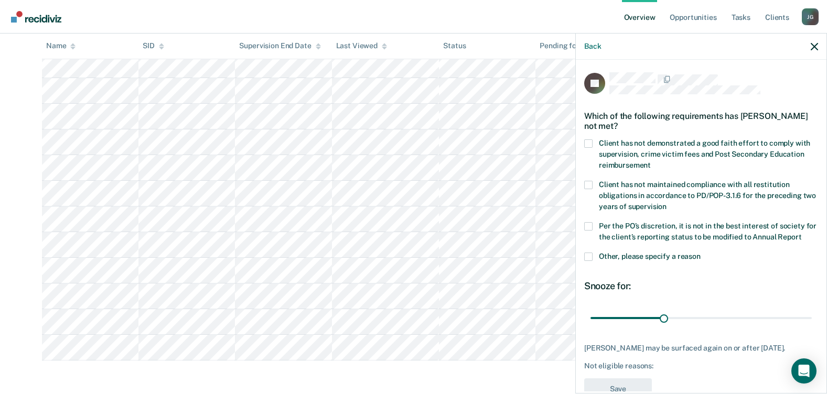
click at [595, 144] on label "Client has not demonstrated a good faith effort to comply with supervision, cri…" at bounding box center [701, 156] width 234 height 33
click at [651, 162] on input "Client has not demonstrated a good faith effort to comply with supervision, cri…" at bounding box center [651, 162] width 0 height 0
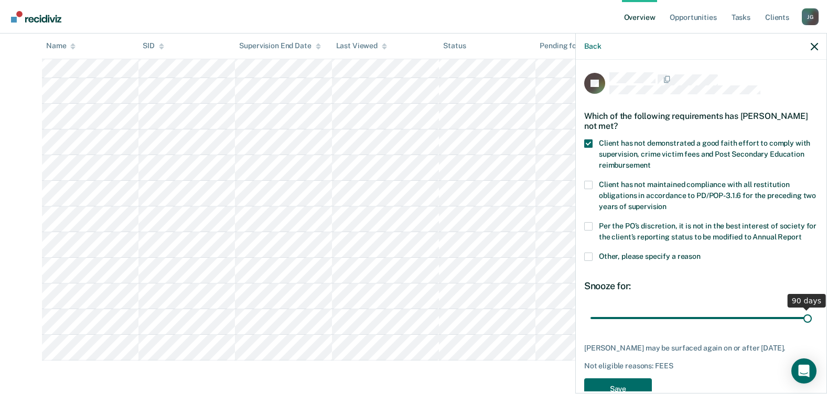
drag, startPoint x: 659, startPoint y: 328, endPoint x: 837, endPoint y: 336, distance: 178.0
type input "90"
click at [812, 327] on input "range" at bounding box center [701, 318] width 221 height 18
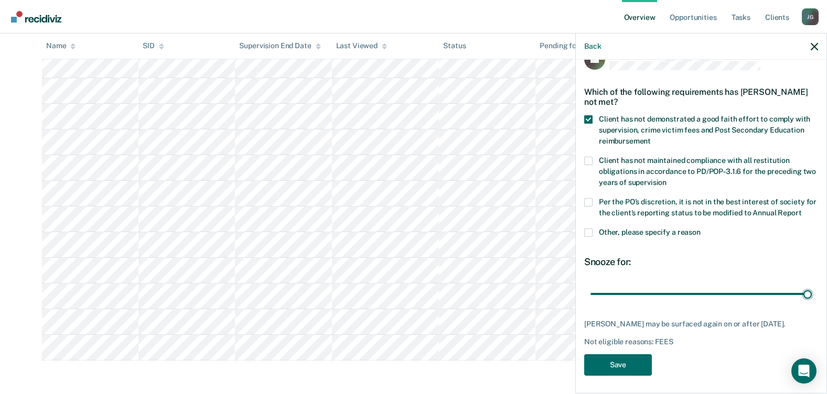
scroll to position [37, 0]
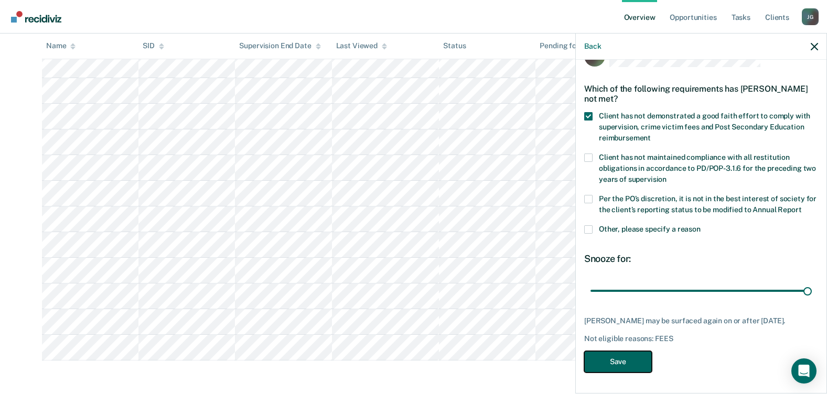
click at [621, 358] on button "Save" at bounding box center [618, 362] width 68 height 22
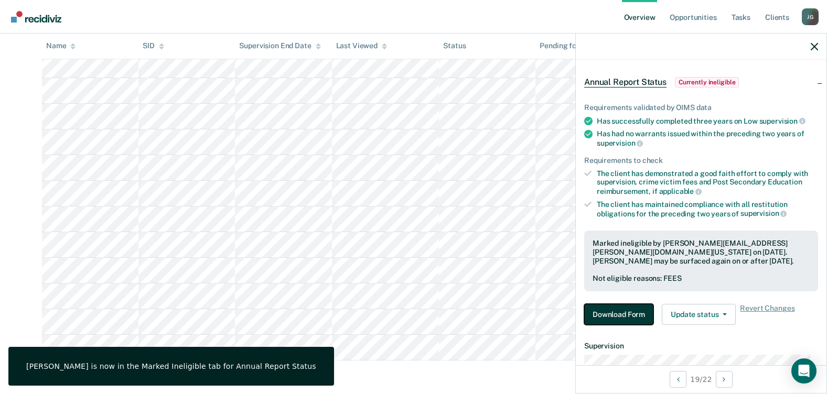
click at [614, 310] on button "Download Form" at bounding box center [618, 314] width 69 height 21
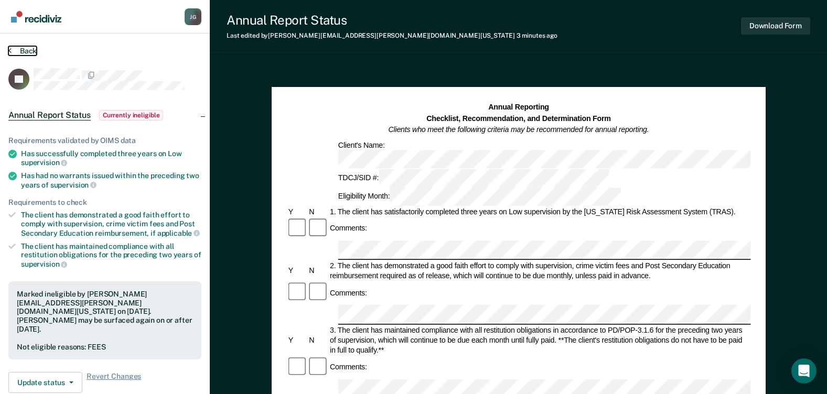
click at [30, 48] on button "Back" at bounding box center [22, 50] width 28 height 9
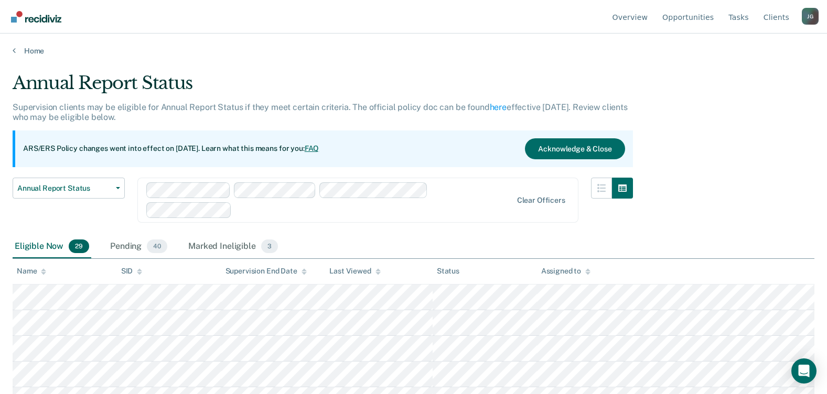
click at [37, 14] on img "Go to Recidiviz Home" at bounding box center [36, 17] width 50 height 12
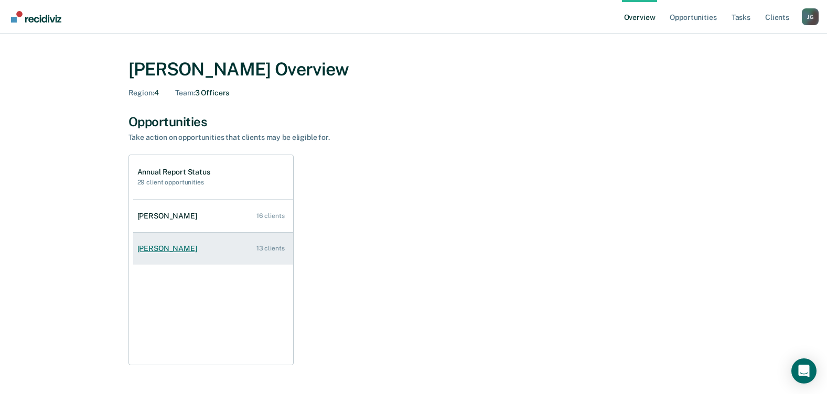
click at [172, 245] on div "[PERSON_NAME]" at bounding box center [169, 248] width 64 height 9
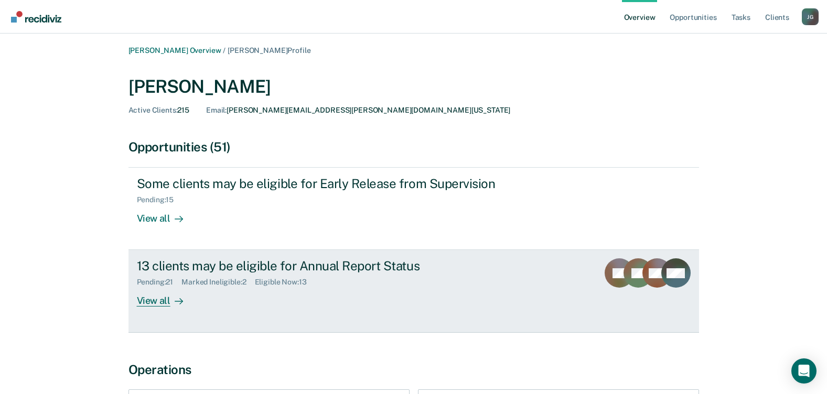
click at [163, 301] on div "View all" at bounding box center [166, 297] width 59 height 20
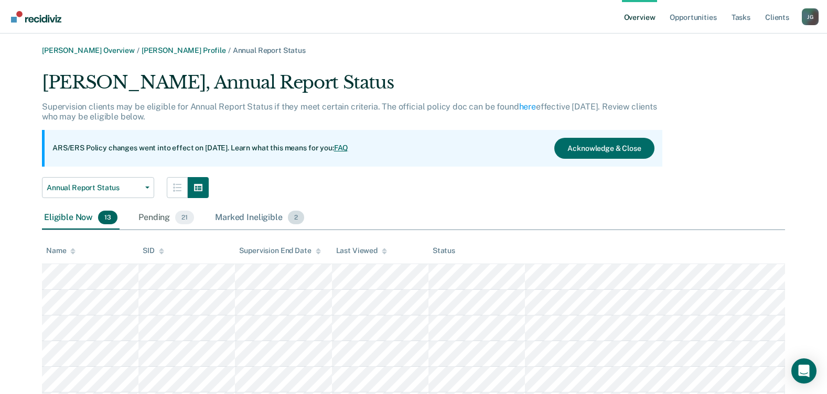
click at [251, 222] on div "Marked Ineligible 2" at bounding box center [259, 218] width 93 height 23
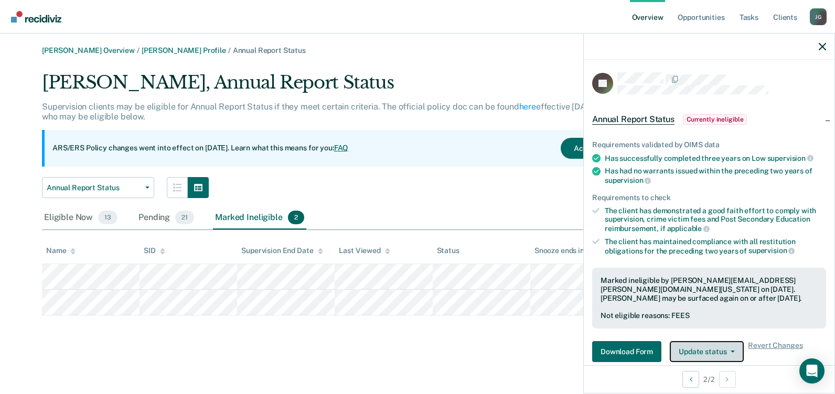
click at [704, 351] on button "Update status" at bounding box center [707, 351] width 74 height 21
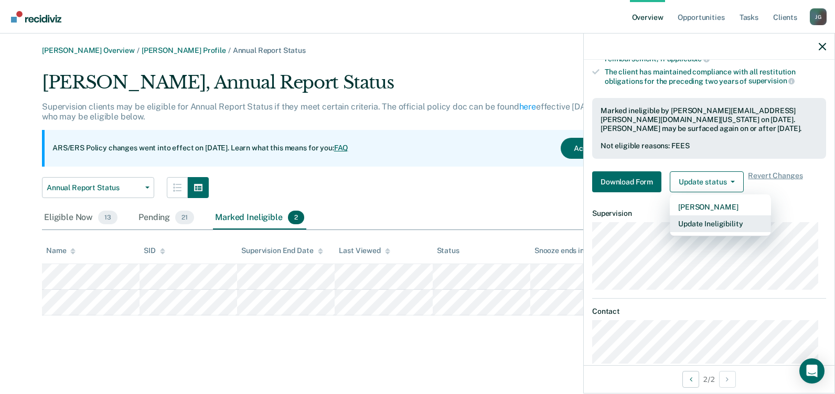
scroll to position [188, 0]
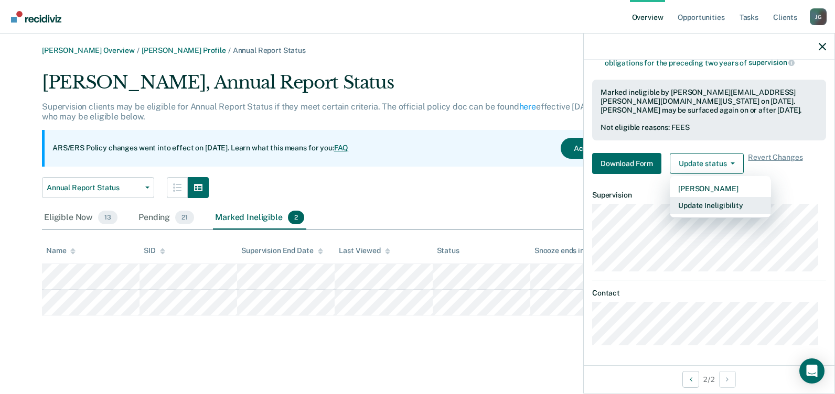
click at [698, 206] on button "Update Ineligibility" at bounding box center [720, 205] width 101 height 17
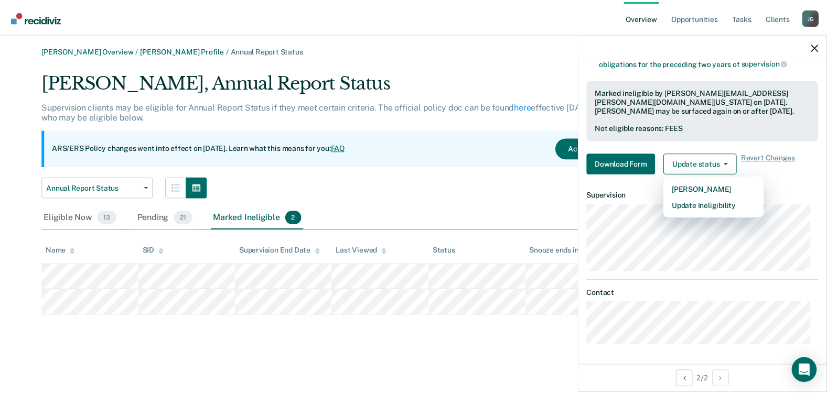
scroll to position [37, 0]
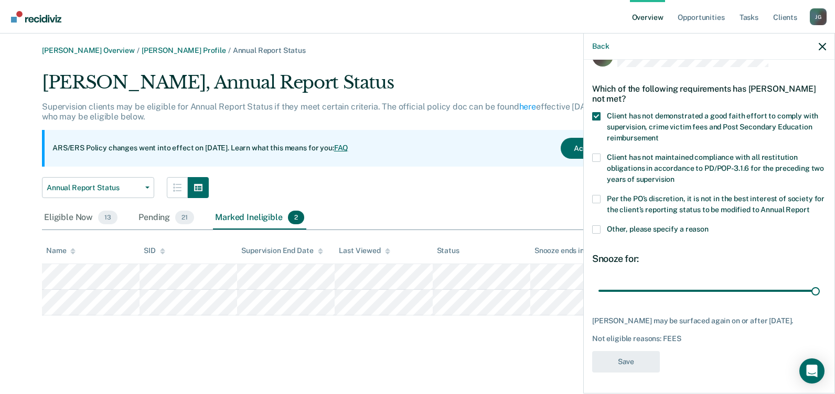
click at [596, 195] on span at bounding box center [596, 199] width 8 height 8
click at [809, 206] on input "Per the PO’s discretion, it is not in the best interest of society for the clie…" at bounding box center [809, 206] width 0 height 0
drag, startPoint x: 656, startPoint y: 294, endPoint x: 837, endPoint y: 294, distance: 181.0
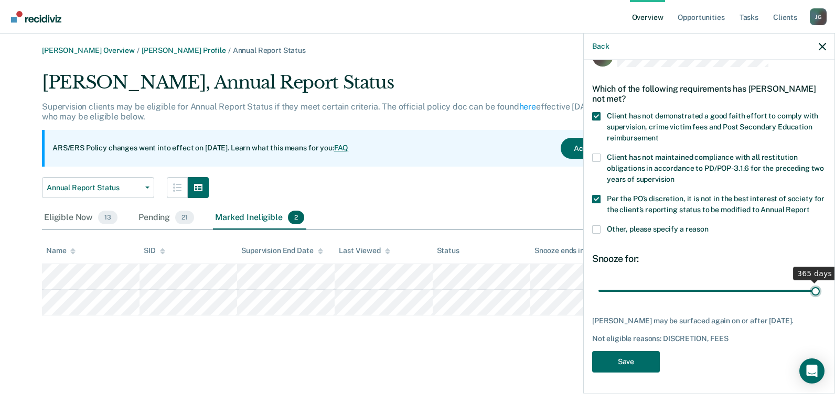
type input "365"
click at [820, 294] on input "range" at bounding box center [709, 291] width 221 height 18
click at [637, 359] on button "Save" at bounding box center [626, 362] width 68 height 22
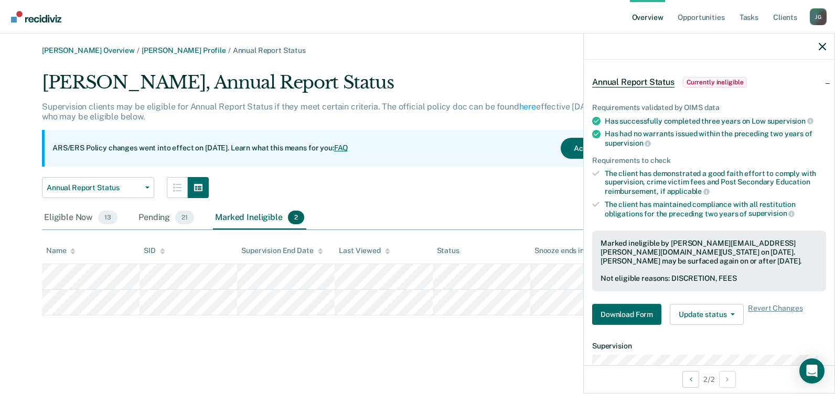
click at [421, 366] on main "Jose Guerrero Overview / Hugo Torres-Salazar Profile / Annual Report Status Hug…" at bounding box center [417, 214] width 835 height 361
click at [60, 220] on div "Eligible Now 13" at bounding box center [81, 218] width 78 height 23
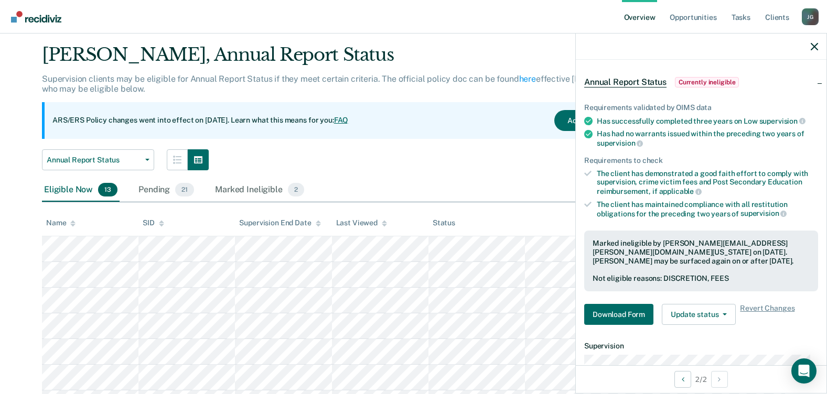
scroll to position [0, 0]
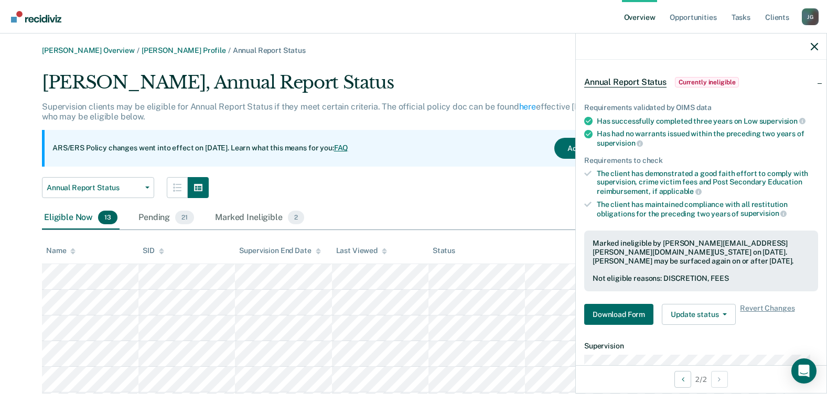
click at [42, 16] on img "Go to Recidiviz Home" at bounding box center [36, 17] width 50 height 12
